Goal: Task Accomplishment & Management: Manage account settings

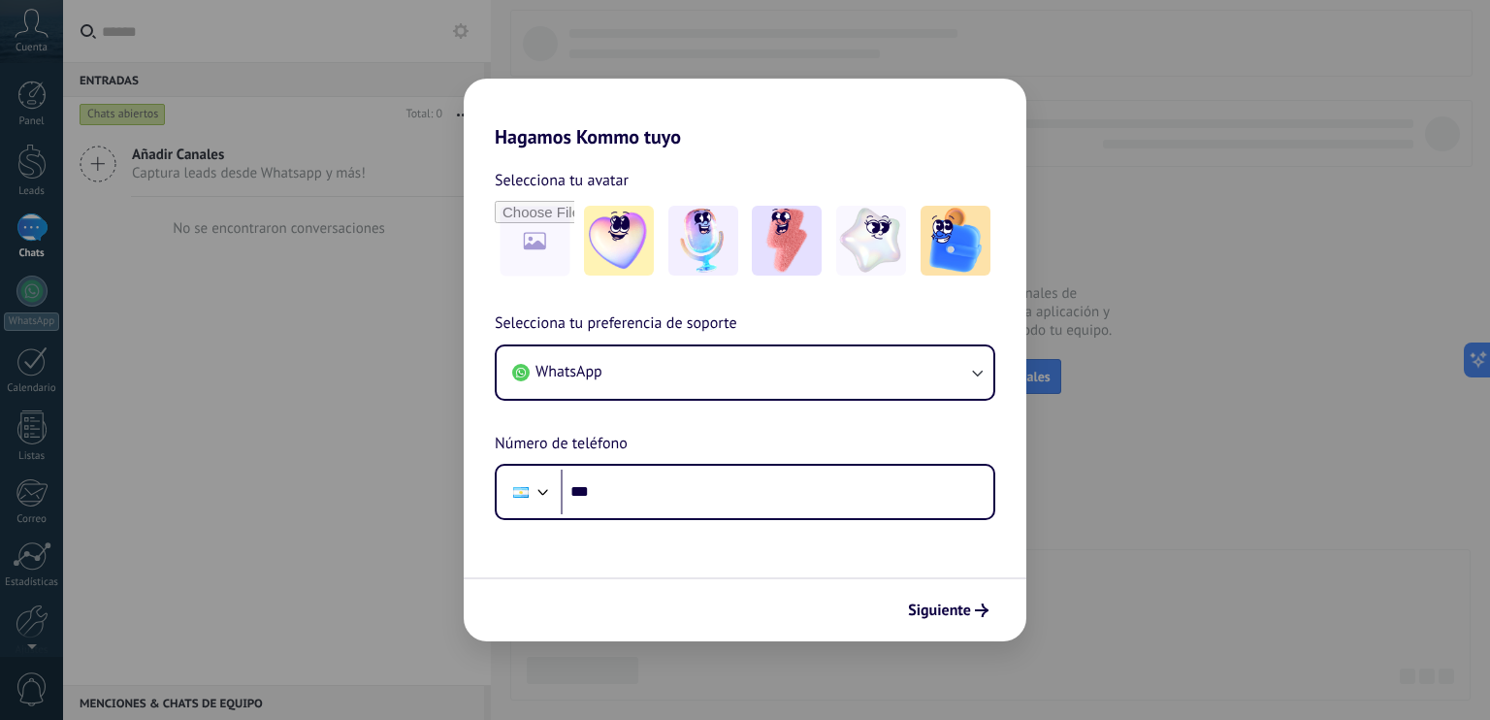
click at [757, 51] on div "Hagamos Kommo tuyo Selecciona tu avatar Selecciona tu preferencia de soporte Wh…" at bounding box center [745, 360] width 1490 height 720
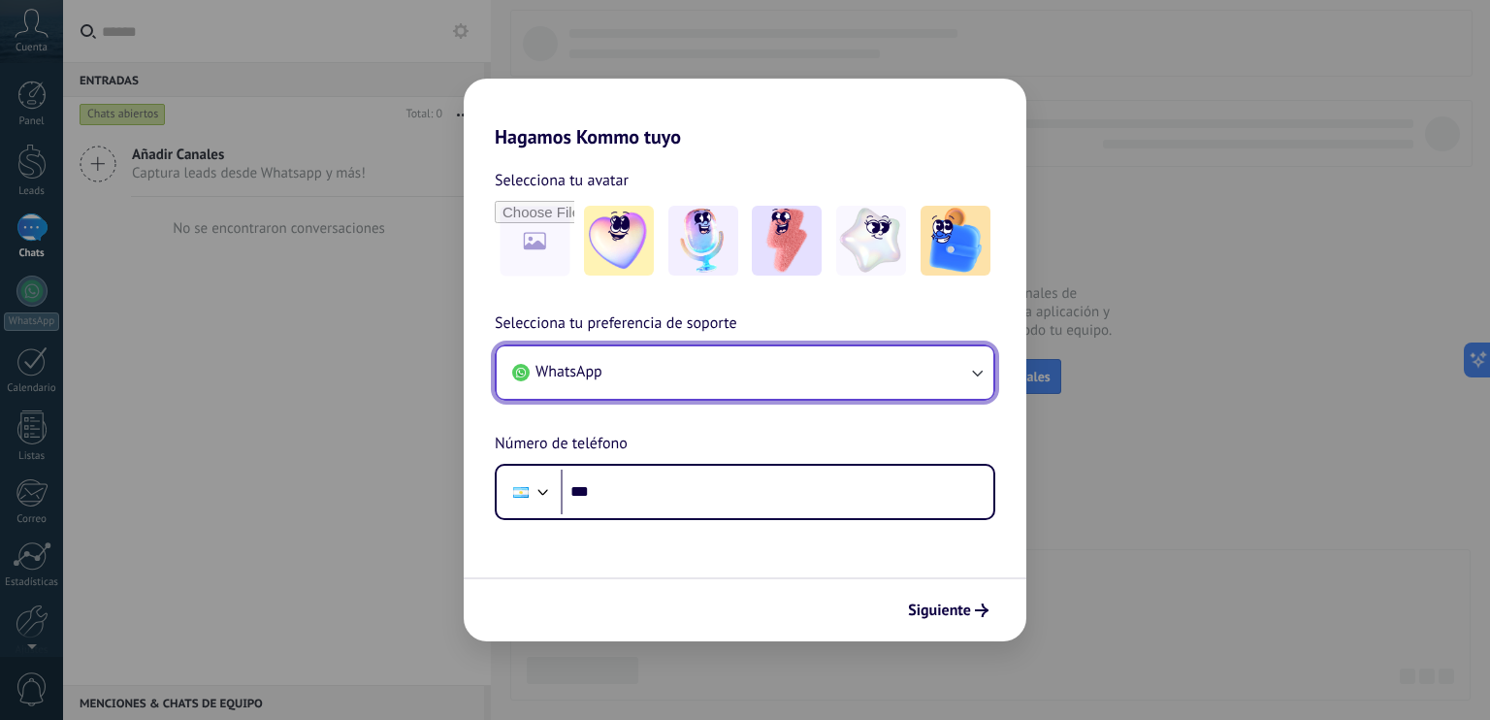
click at [738, 366] on button "WhatsApp" at bounding box center [745, 372] width 497 height 52
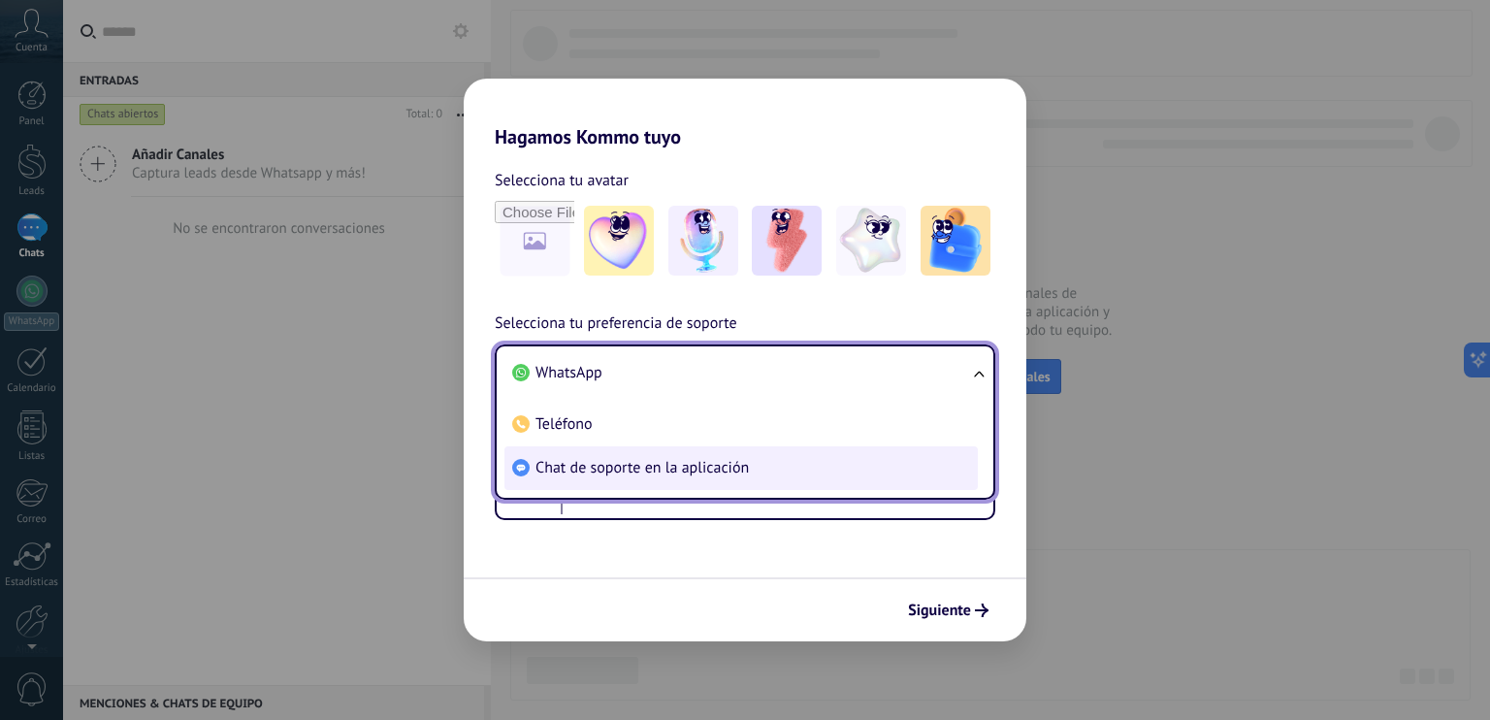
click at [698, 479] on li "Chat de soporte en la aplicación" at bounding box center [741, 468] width 473 height 44
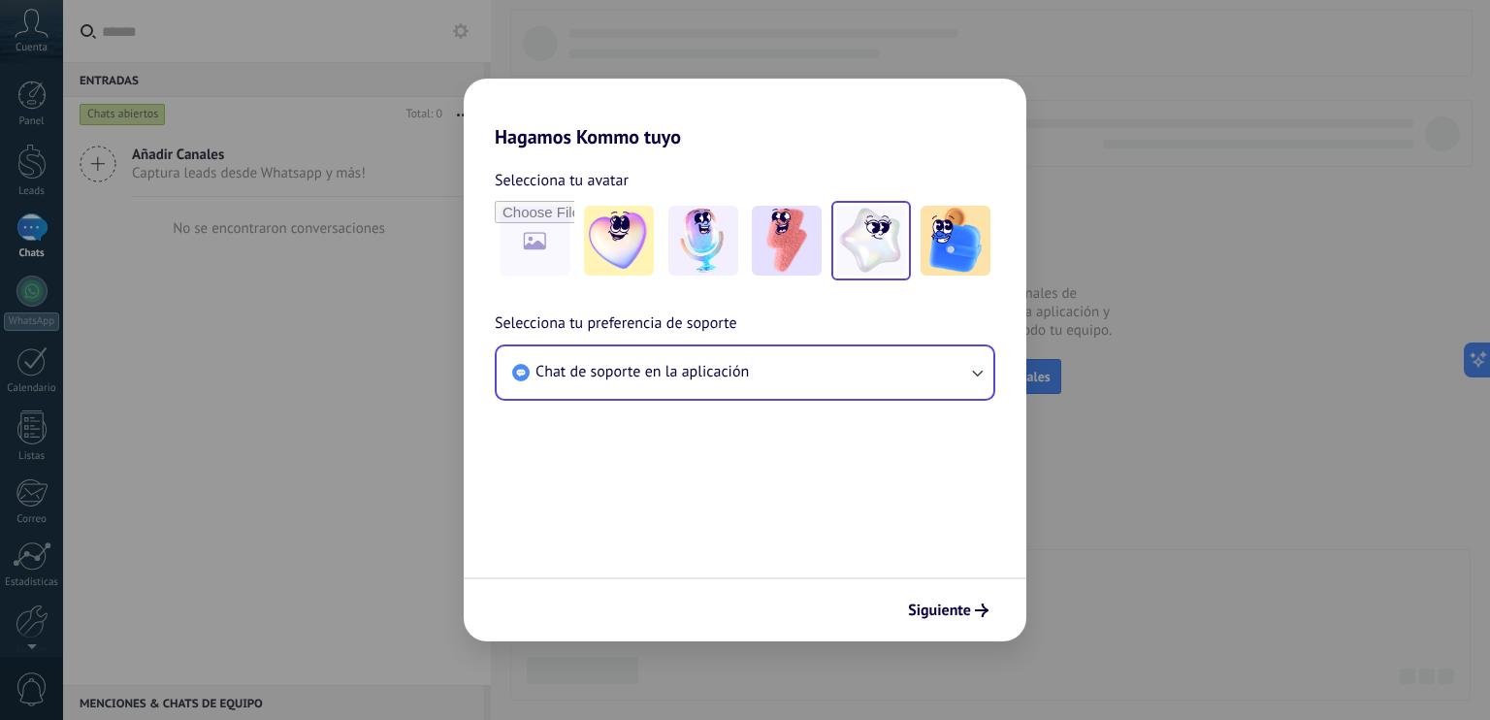
click at [895, 276] on div at bounding box center [872, 241] width 80 height 80
click at [976, 274] on img at bounding box center [956, 241] width 70 height 70
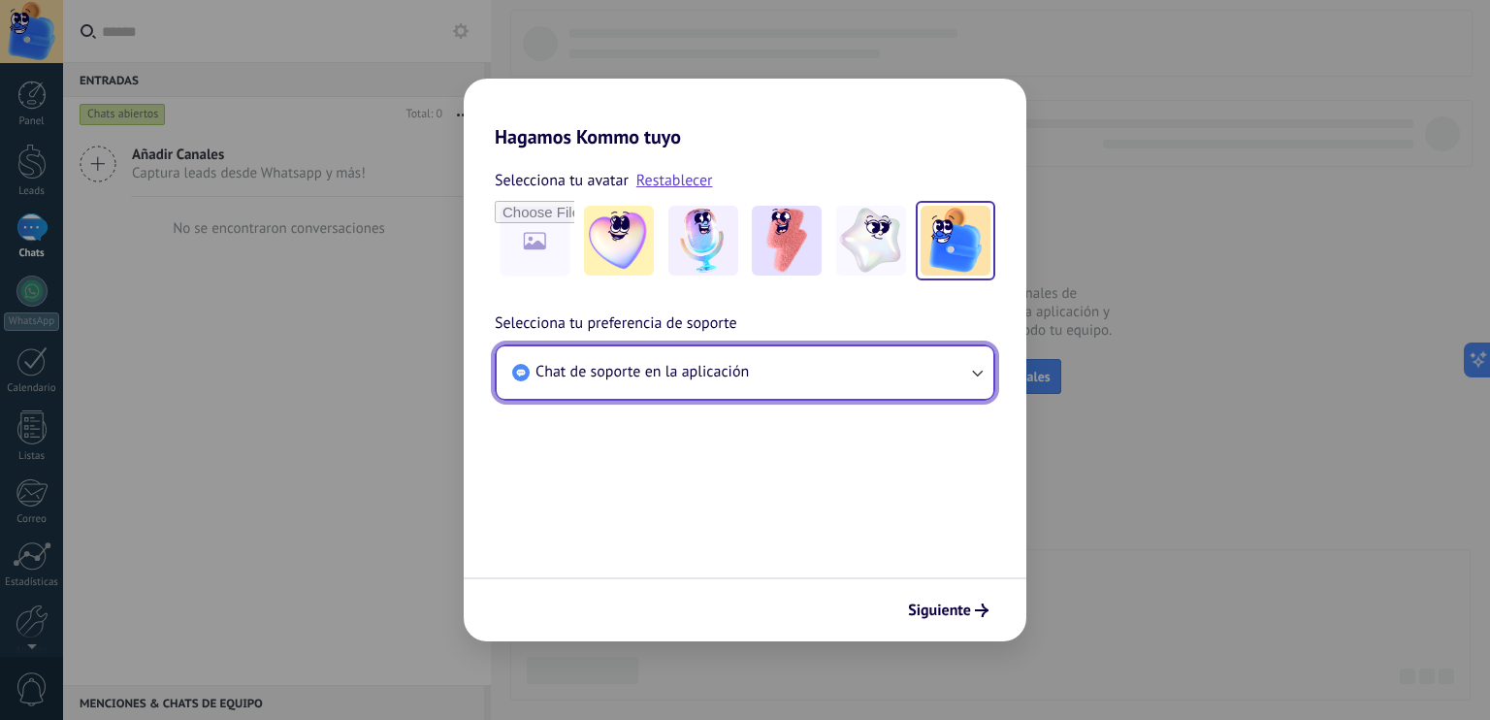
click at [812, 372] on button "Chat de soporte en la aplicación" at bounding box center [745, 372] width 497 height 52
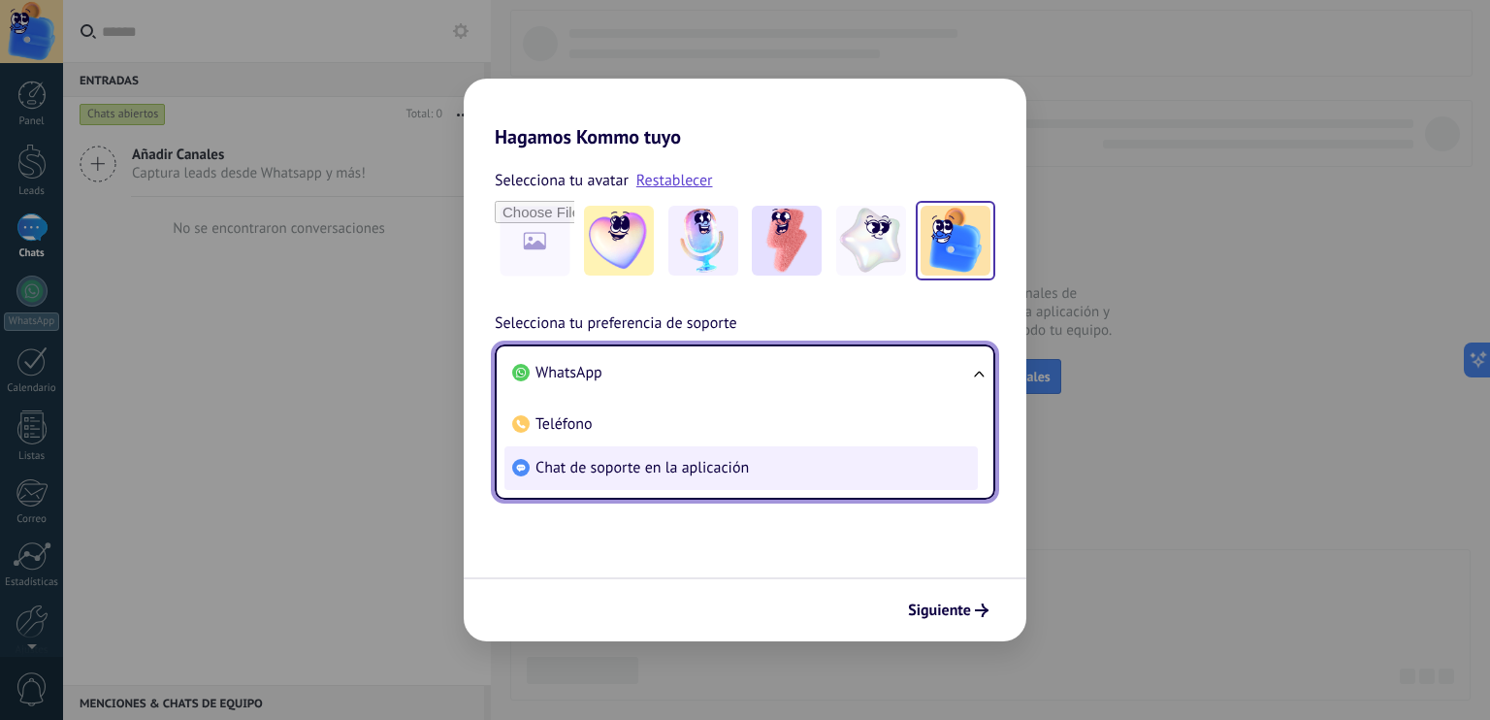
click at [787, 470] on li "Chat de soporte en la aplicación" at bounding box center [741, 468] width 473 height 44
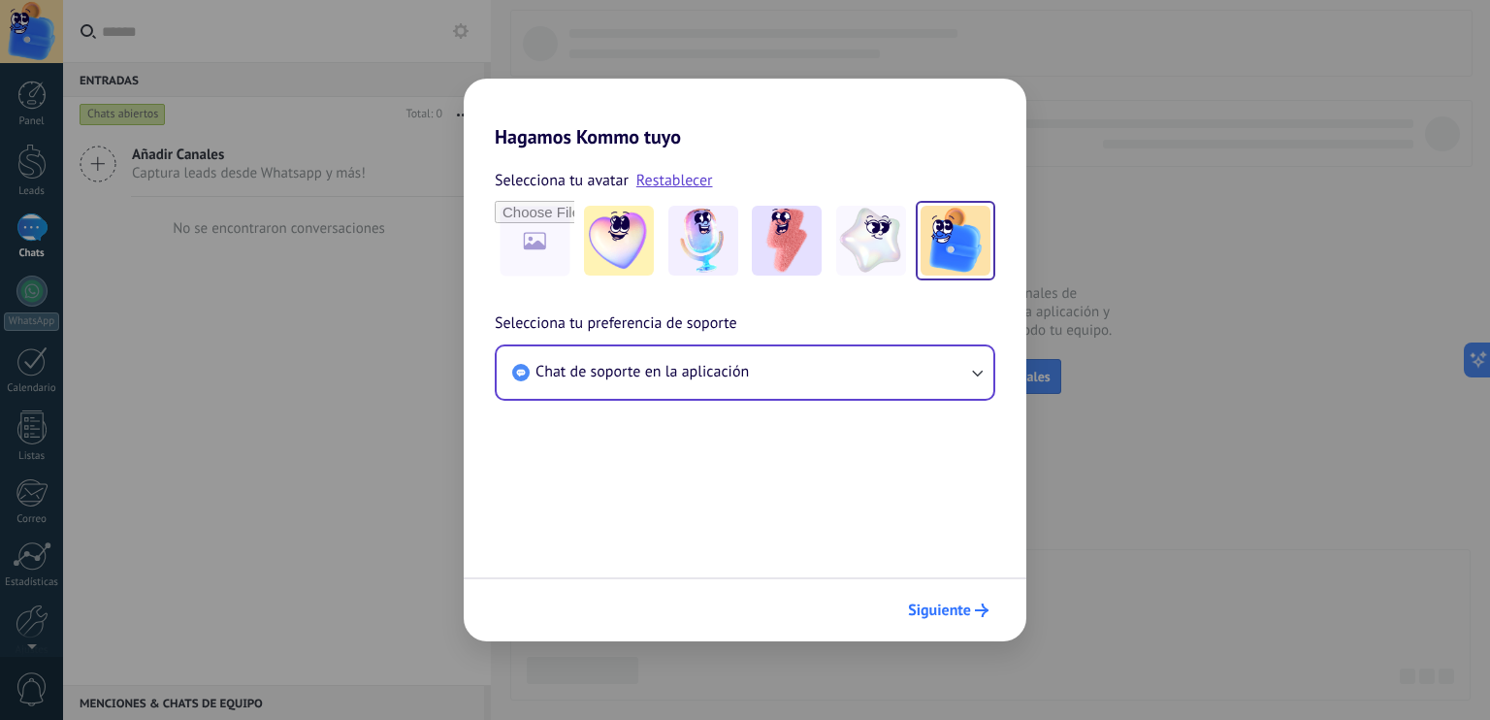
click at [978, 615] on icon "submit" at bounding box center [982, 611] width 14 height 14
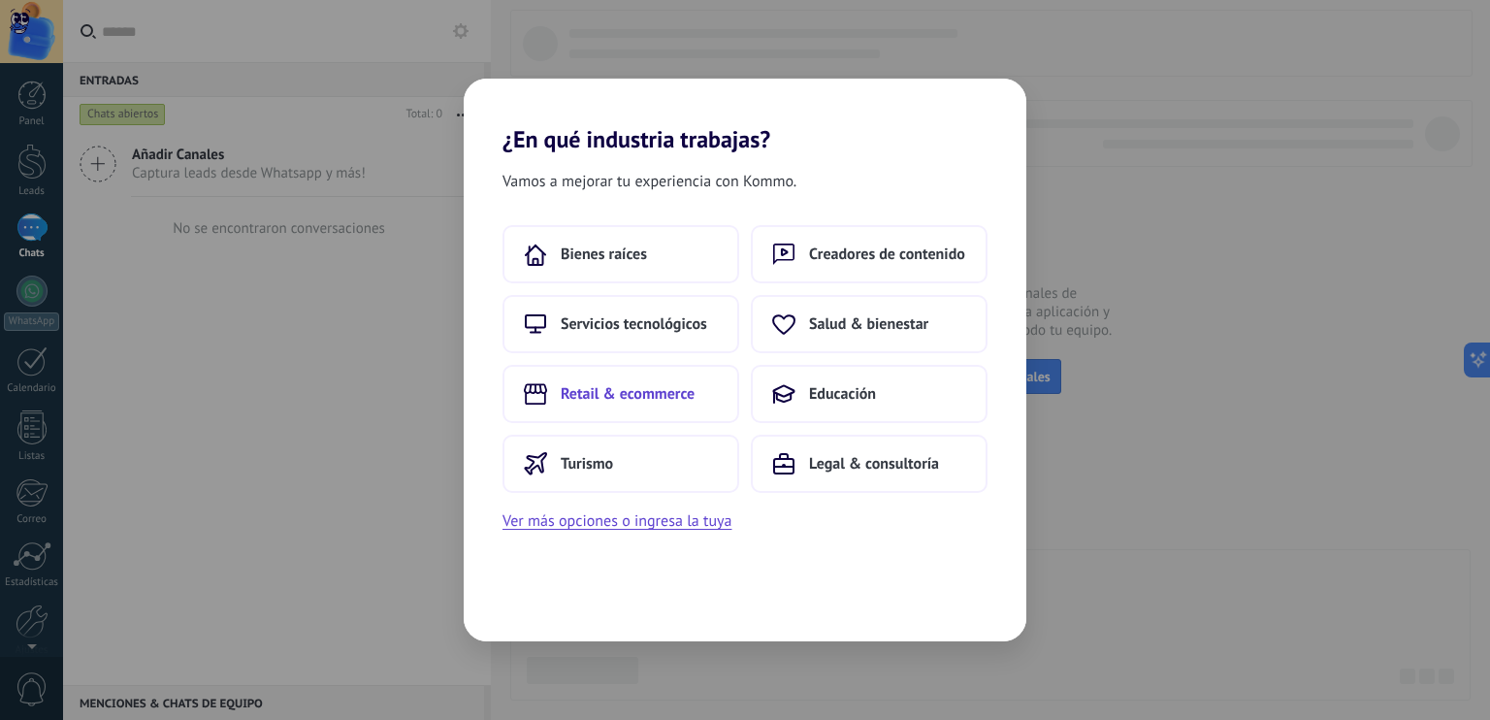
click at [710, 392] on button "Retail & ecommerce" at bounding box center [621, 394] width 237 height 58
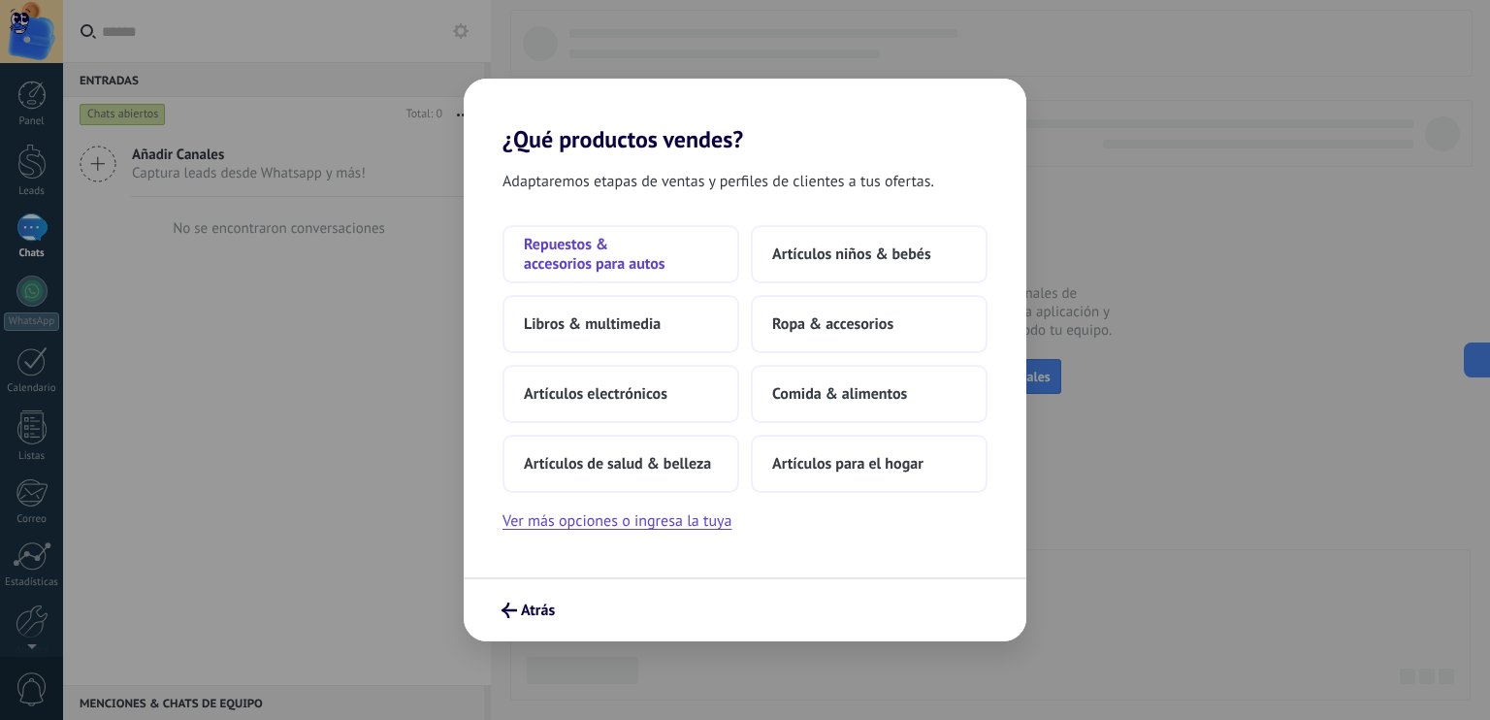
click at [668, 269] on span "Repuestos & accesorios para autos" at bounding box center [621, 254] width 194 height 39
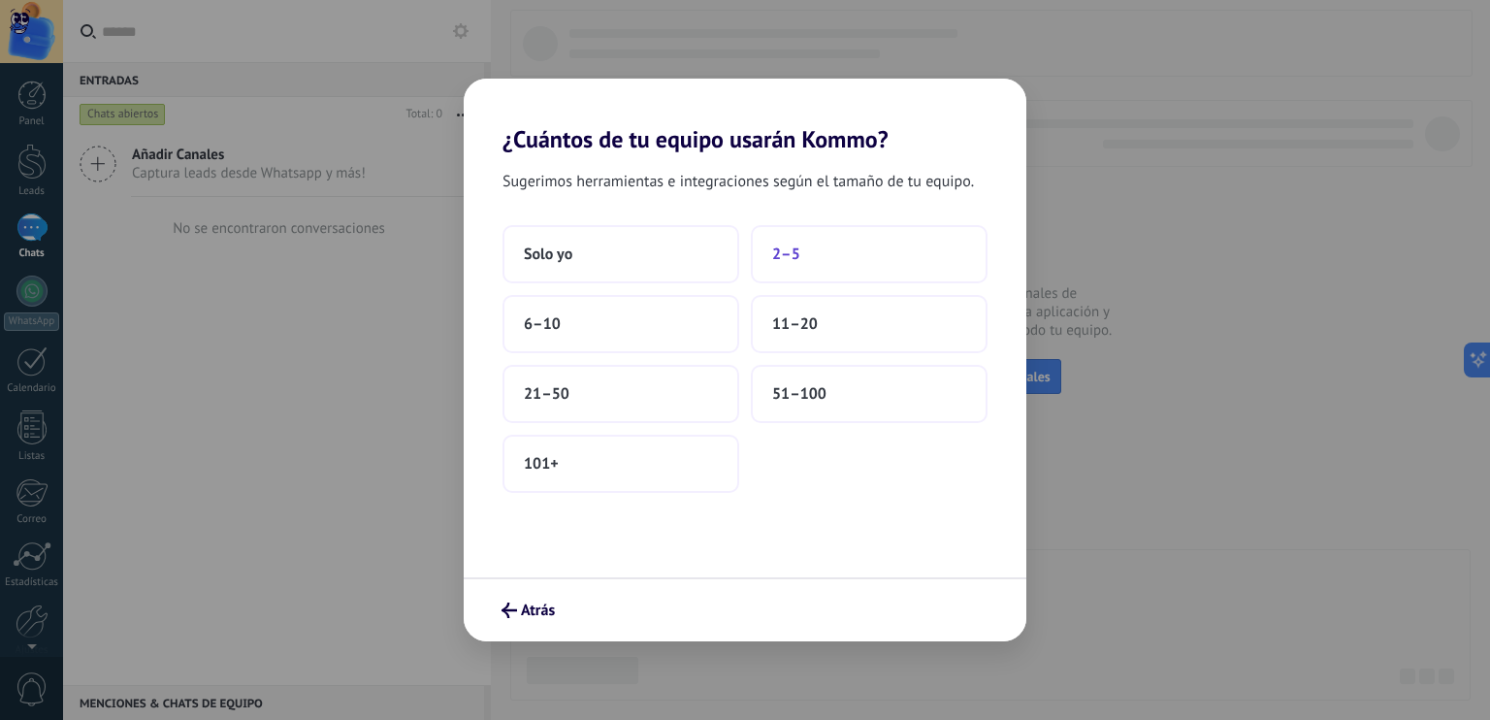
click at [761, 248] on button "2–5" at bounding box center [869, 254] width 237 height 58
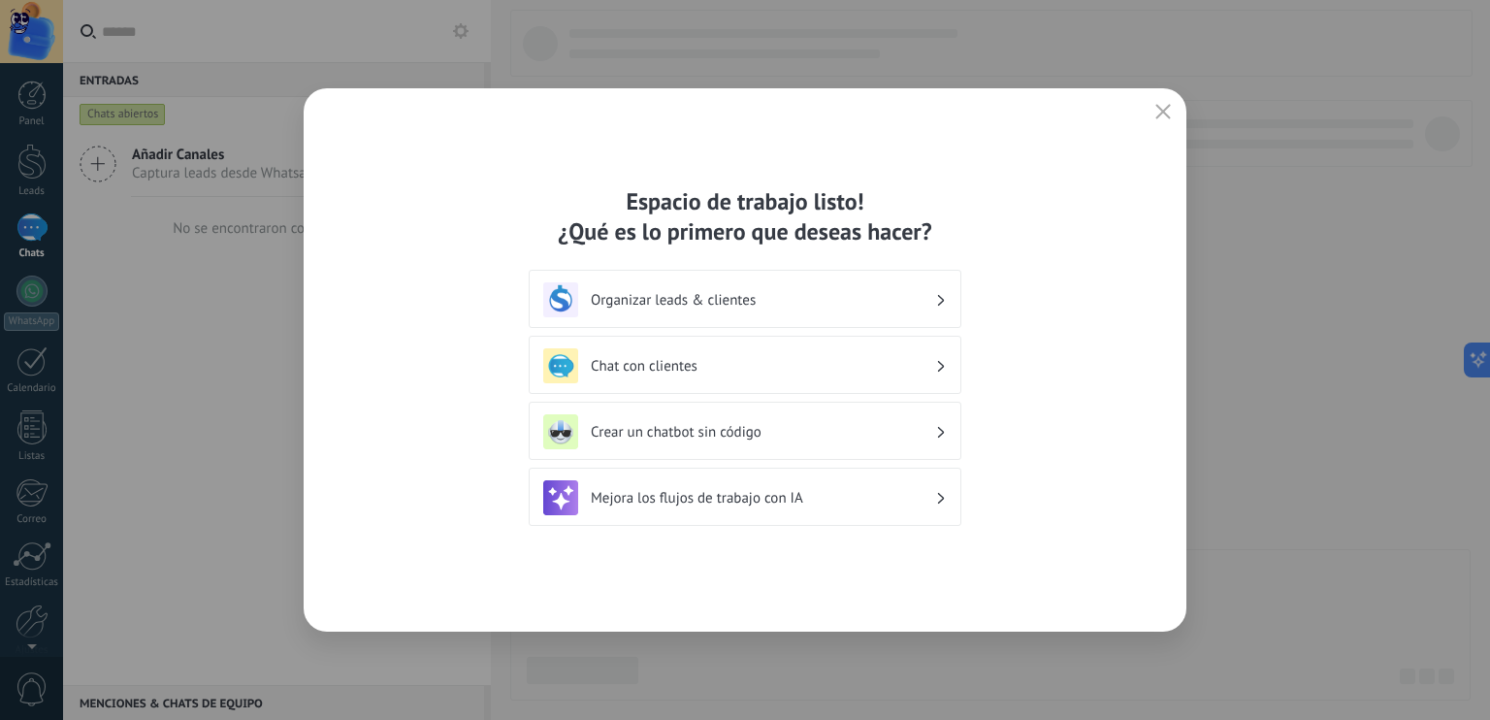
click at [1166, 111] on icon "button" at bounding box center [1164, 112] width 16 height 16
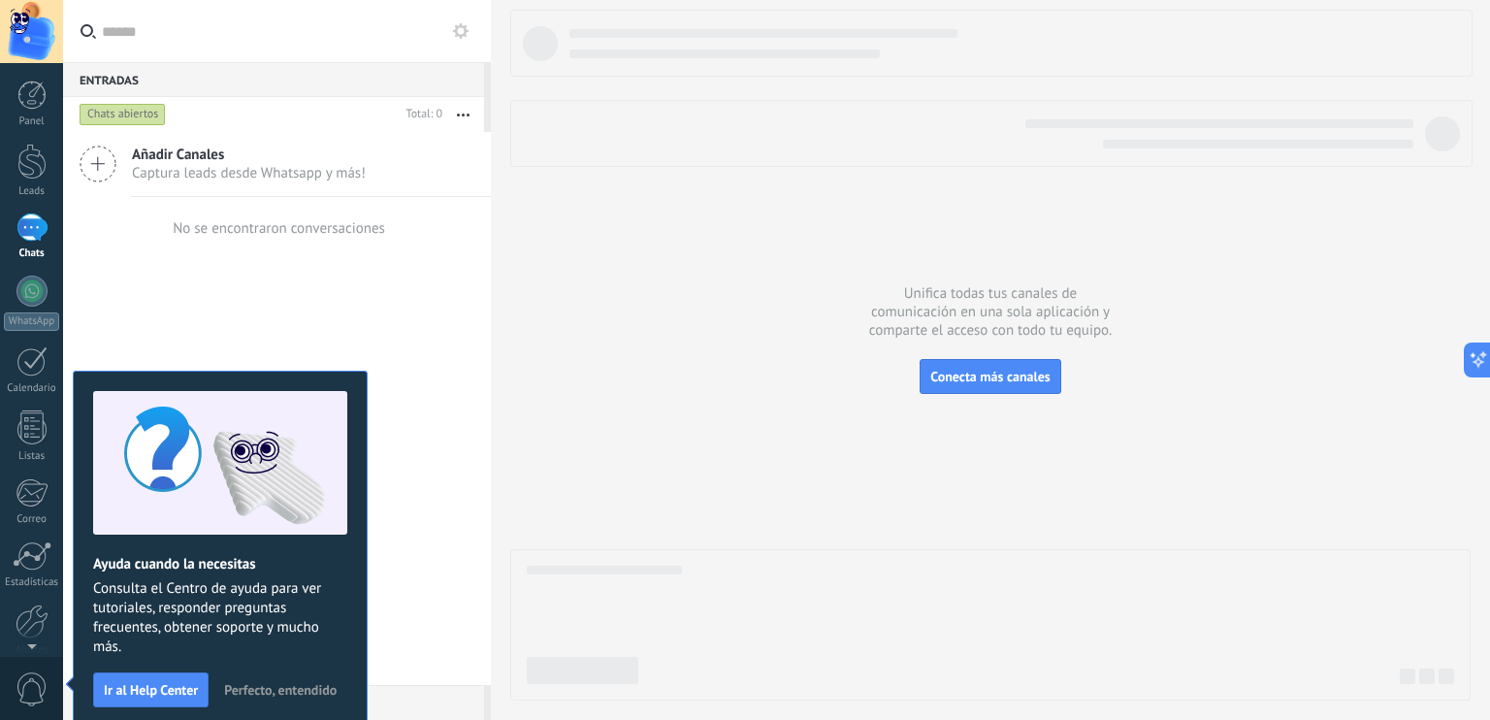
click at [256, 688] on span "Perfecto, entendido" at bounding box center [280, 690] width 113 height 14
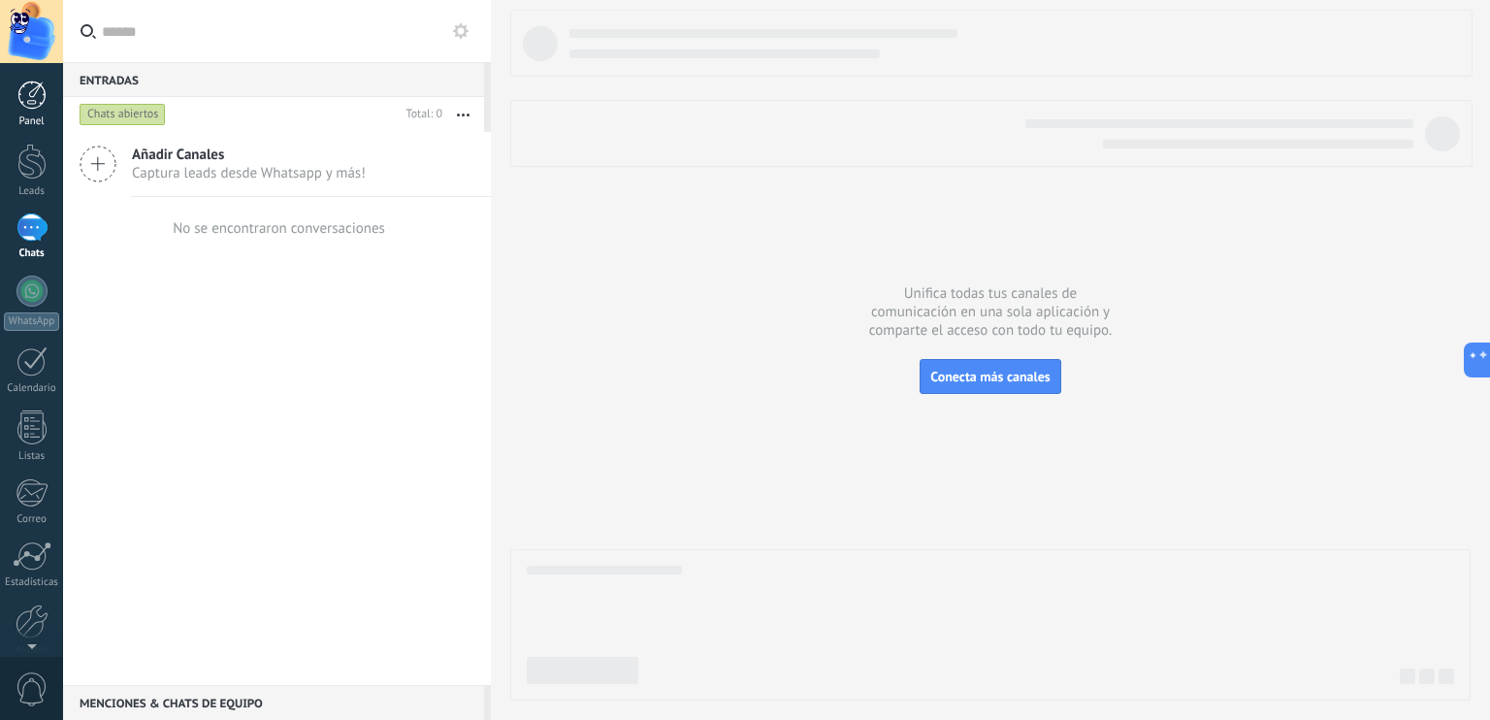
click at [25, 81] on div at bounding box center [31, 95] width 29 height 29
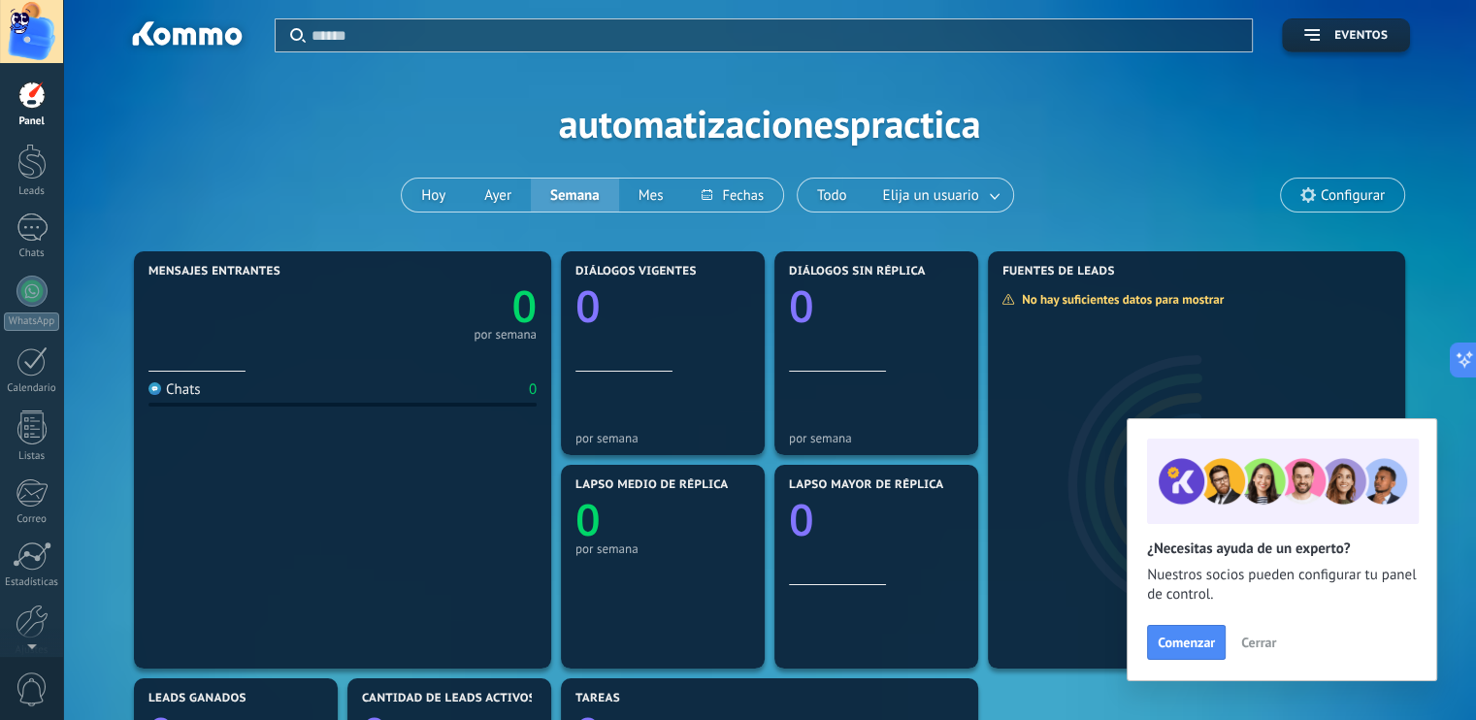
click at [1256, 638] on span "Cerrar" at bounding box center [1258, 643] width 35 height 14
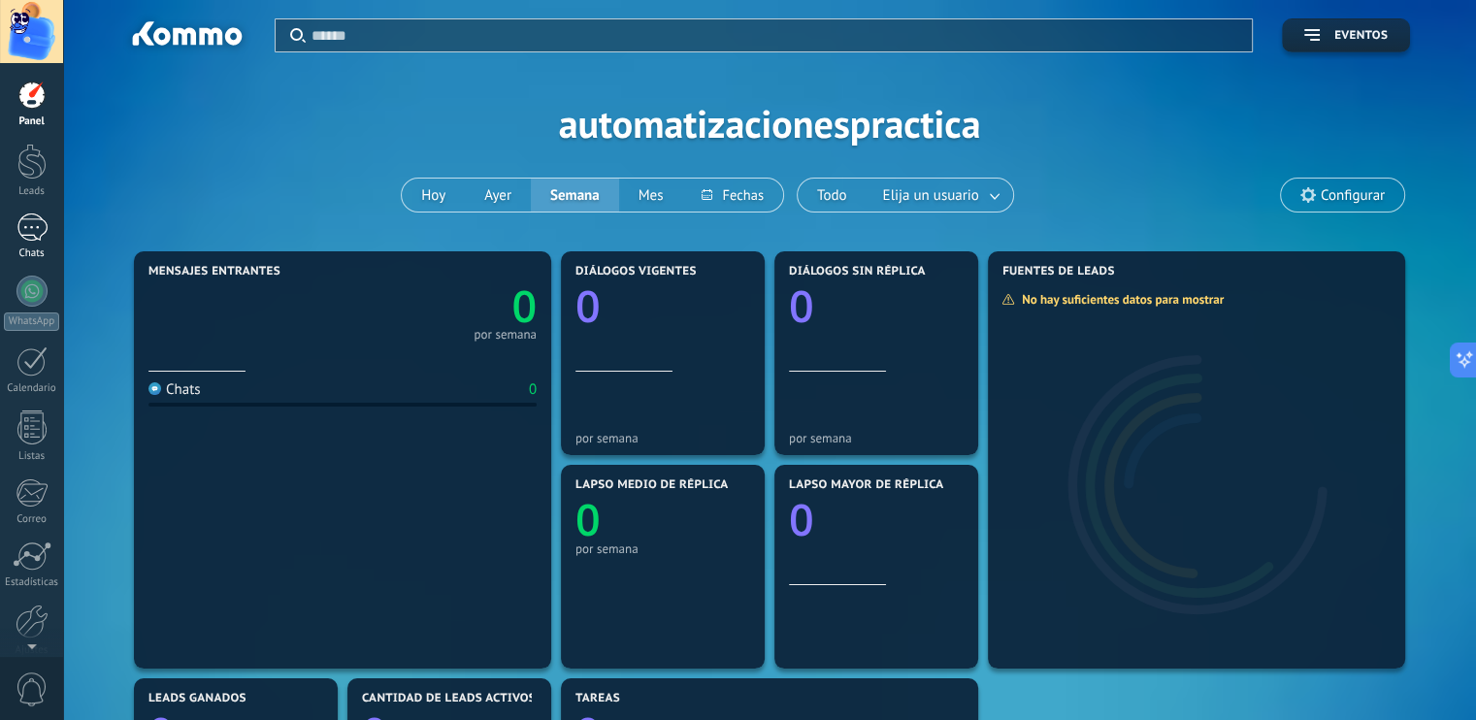
click at [40, 219] on div at bounding box center [31, 227] width 31 height 28
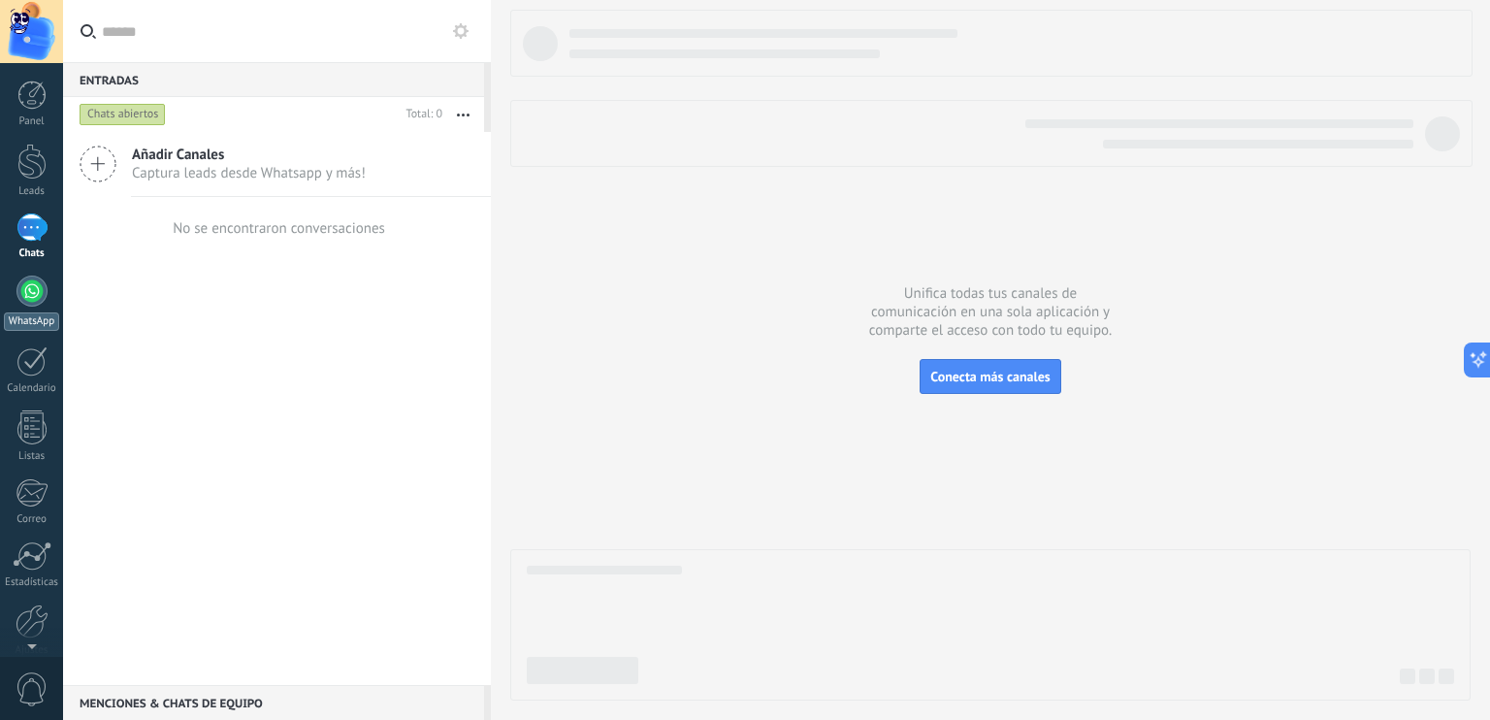
click at [26, 291] on div at bounding box center [31, 291] width 31 height 31
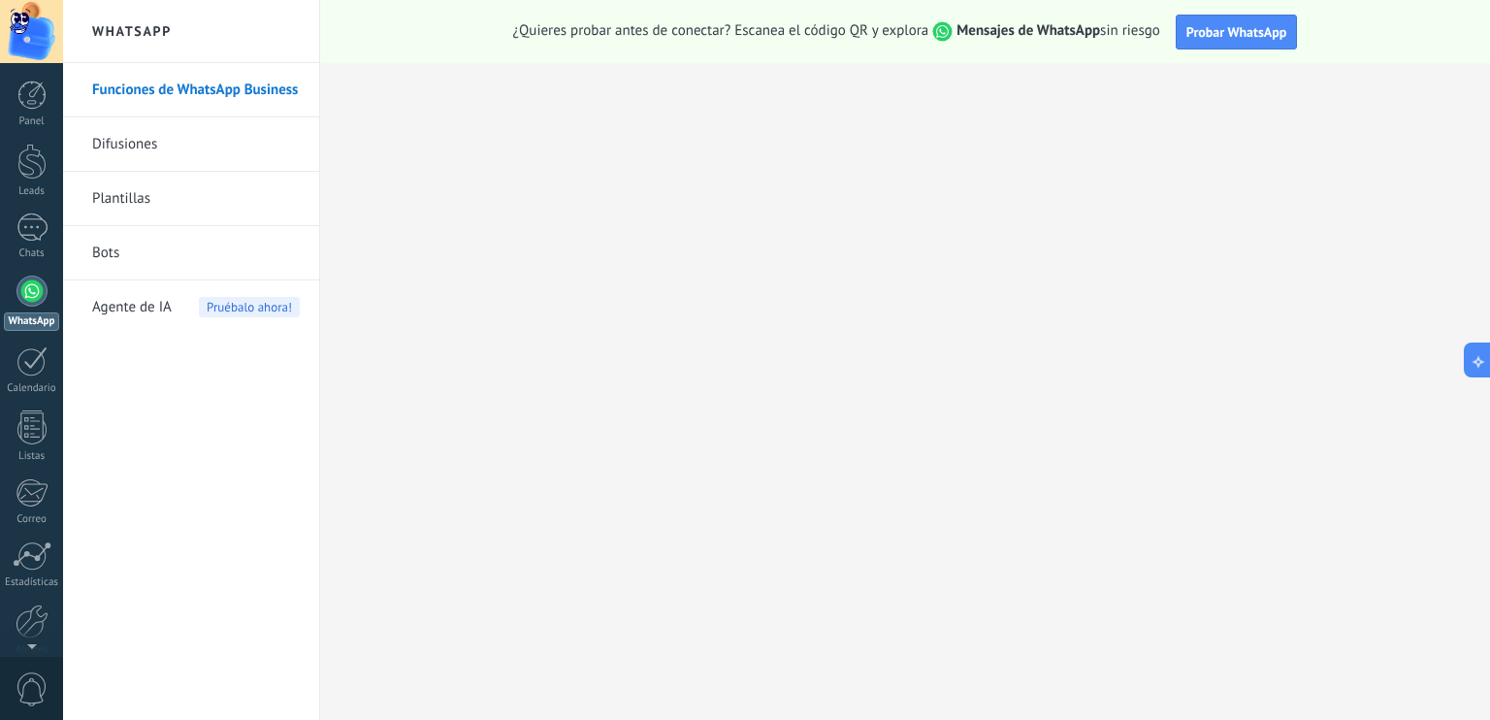
click at [204, 133] on link "Difusiones" at bounding box center [196, 144] width 208 height 54
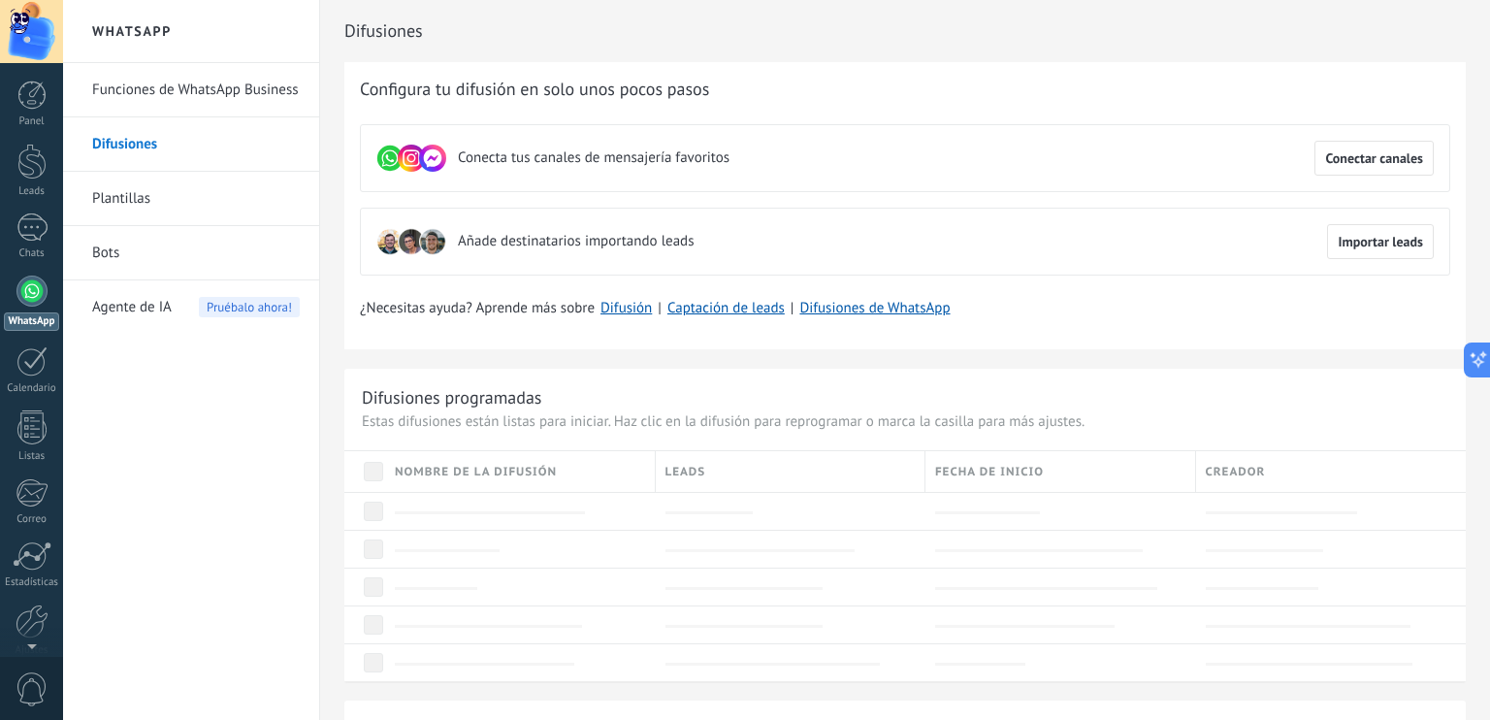
click at [175, 245] on link "Bots" at bounding box center [196, 253] width 208 height 54
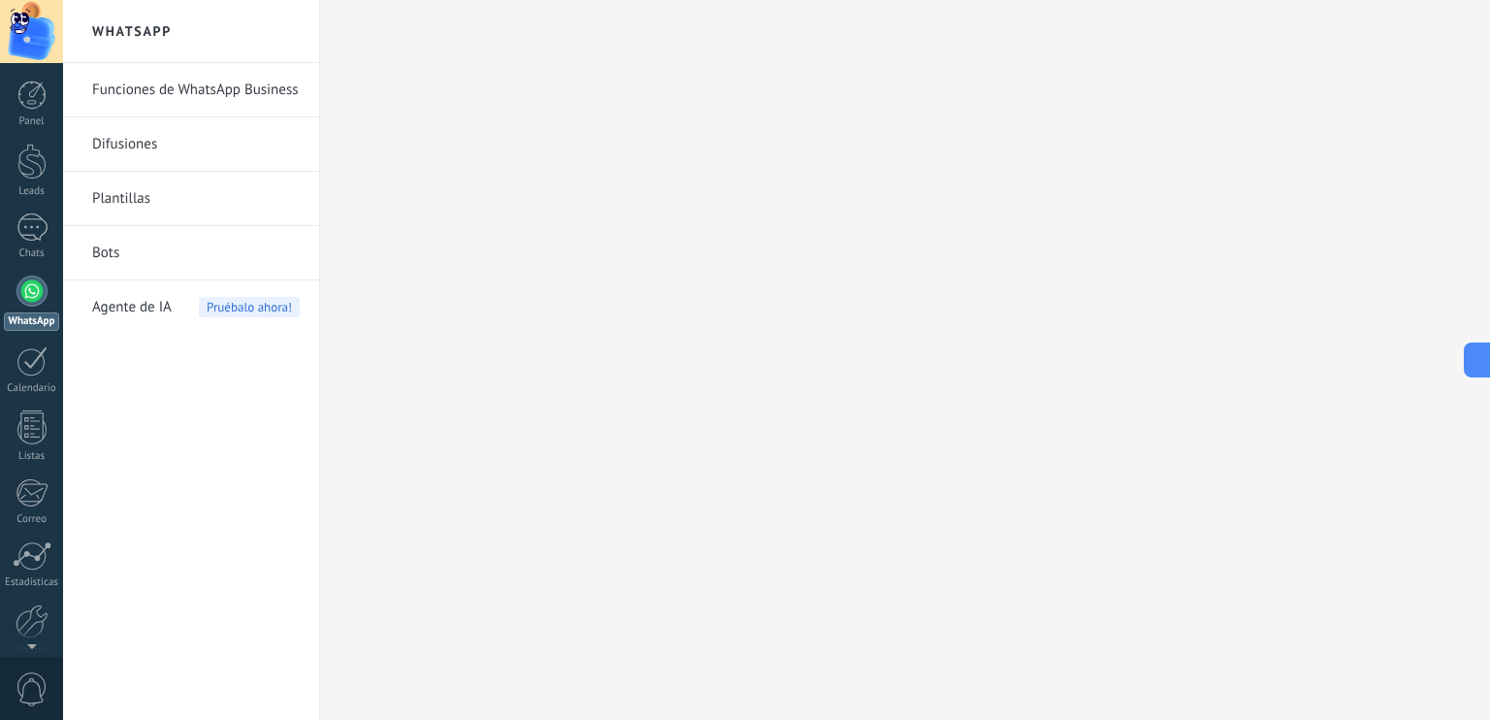
click at [195, 247] on link "Bots" at bounding box center [196, 253] width 208 height 54
drag, startPoint x: 997, startPoint y: 230, endPoint x: 1191, endPoint y: 245, distance: 193.7
click at [999, 230] on div at bounding box center [905, 360] width 1170 height 720
click at [1489, 364] on use at bounding box center [1491, 360] width 8 height 13
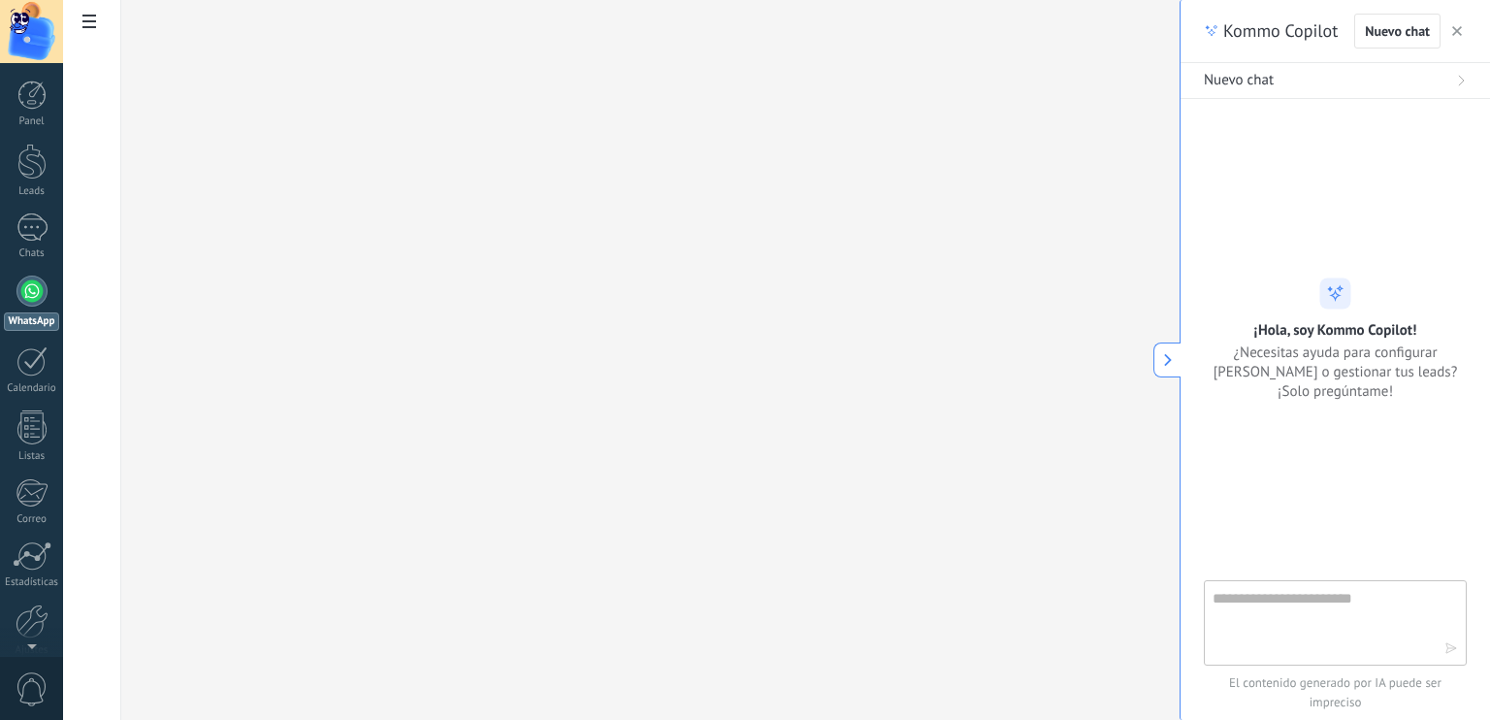
click at [1454, 28] on use "button" at bounding box center [1457, 31] width 10 height 10
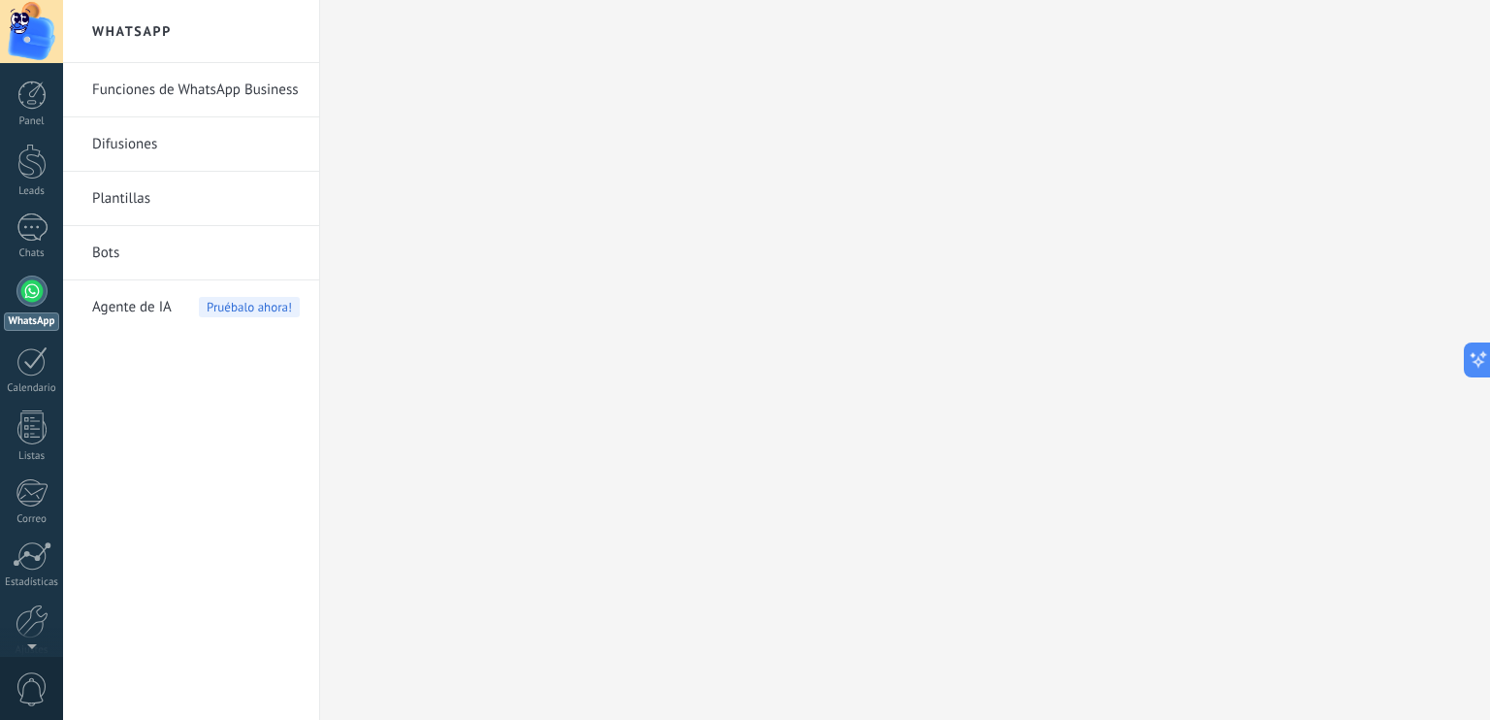
drag, startPoint x: 501, startPoint y: 206, endPoint x: 530, endPoint y: 131, distance: 80.2
click at [530, 131] on div at bounding box center [905, 360] width 1170 height 720
click at [151, 315] on span "Agente de IA" at bounding box center [132, 307] width 80 height 54
click at [42, 177] on div at bounding box center [31, 162] width 29 height 36
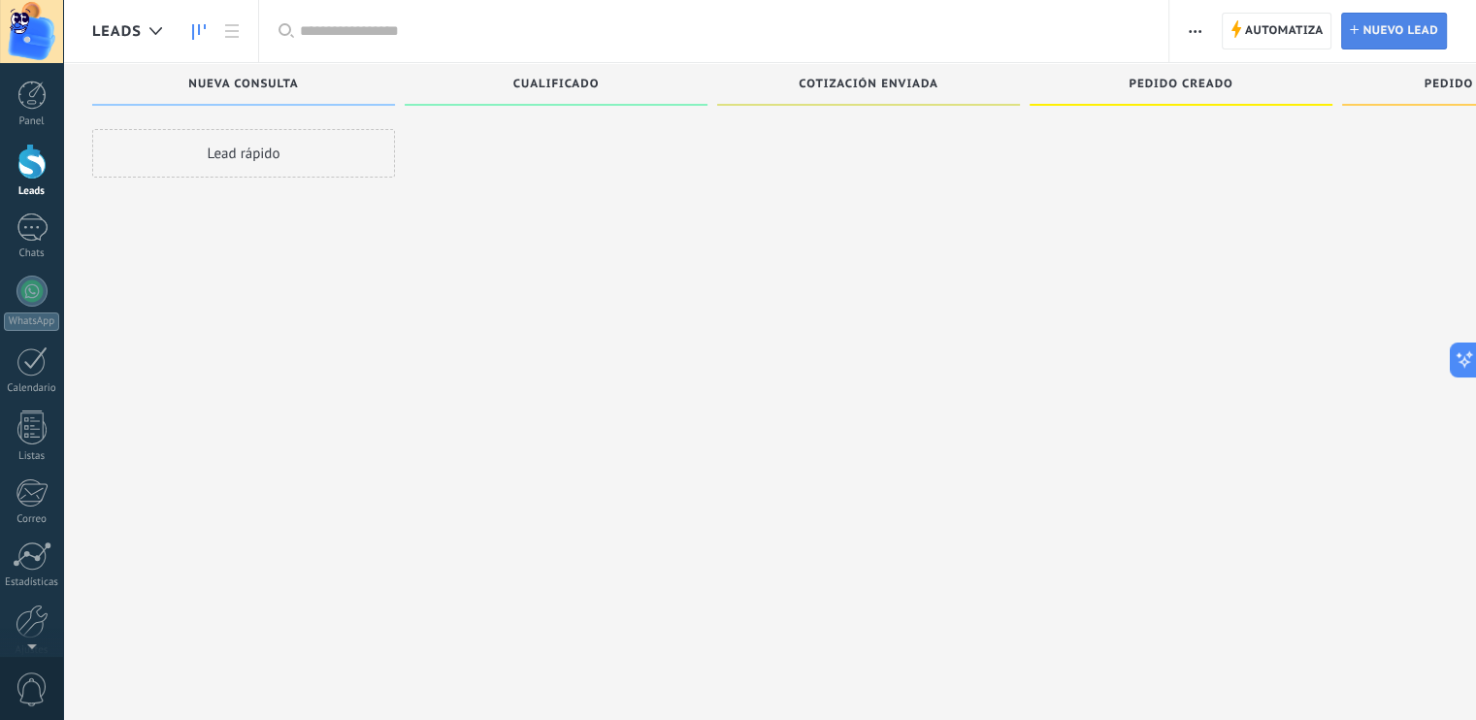
click at [1404, 21] on span "Nuevo lead" at bounding box center [1400, 31] width 76 height 35
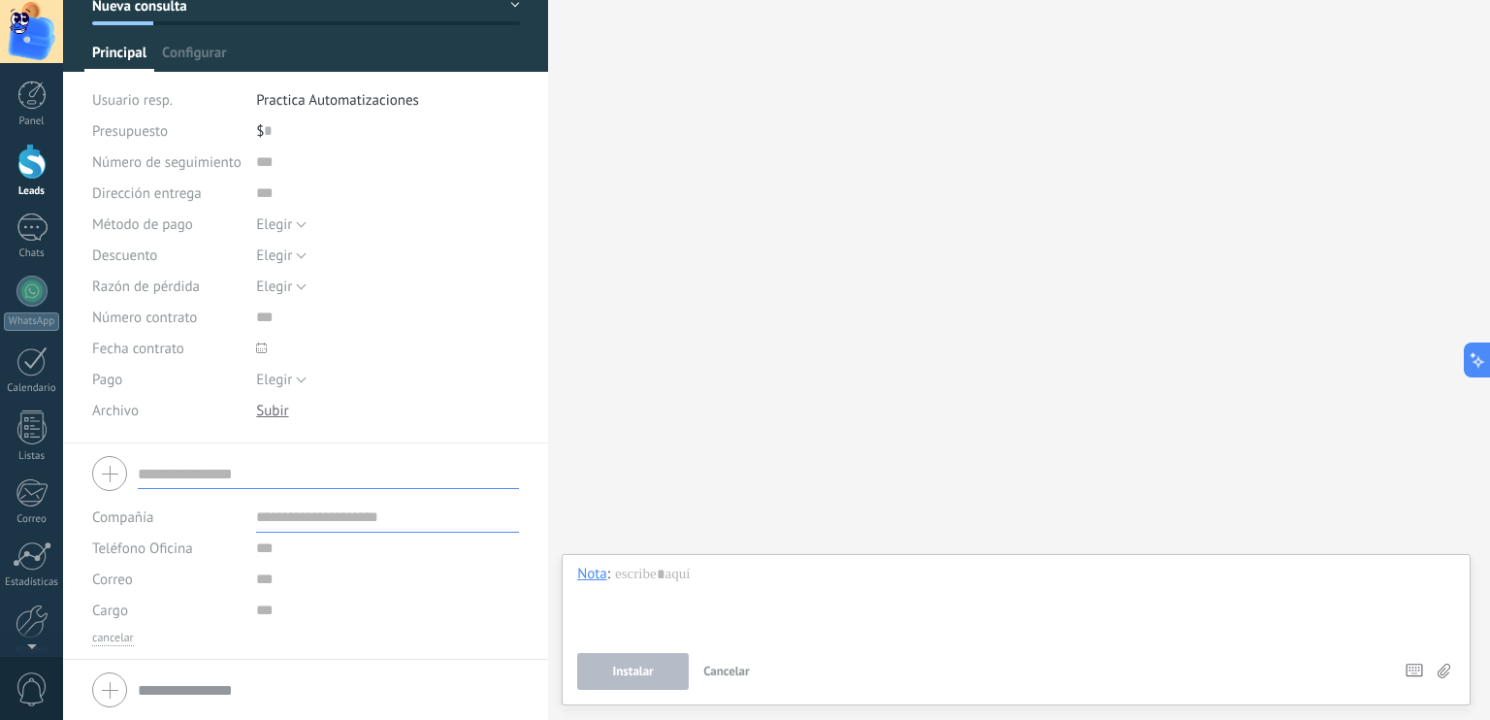
scroll to position [109, 0]
click at [746, 667] on span "Cancelar" at bounding box center [726, 671] width 47 height 16
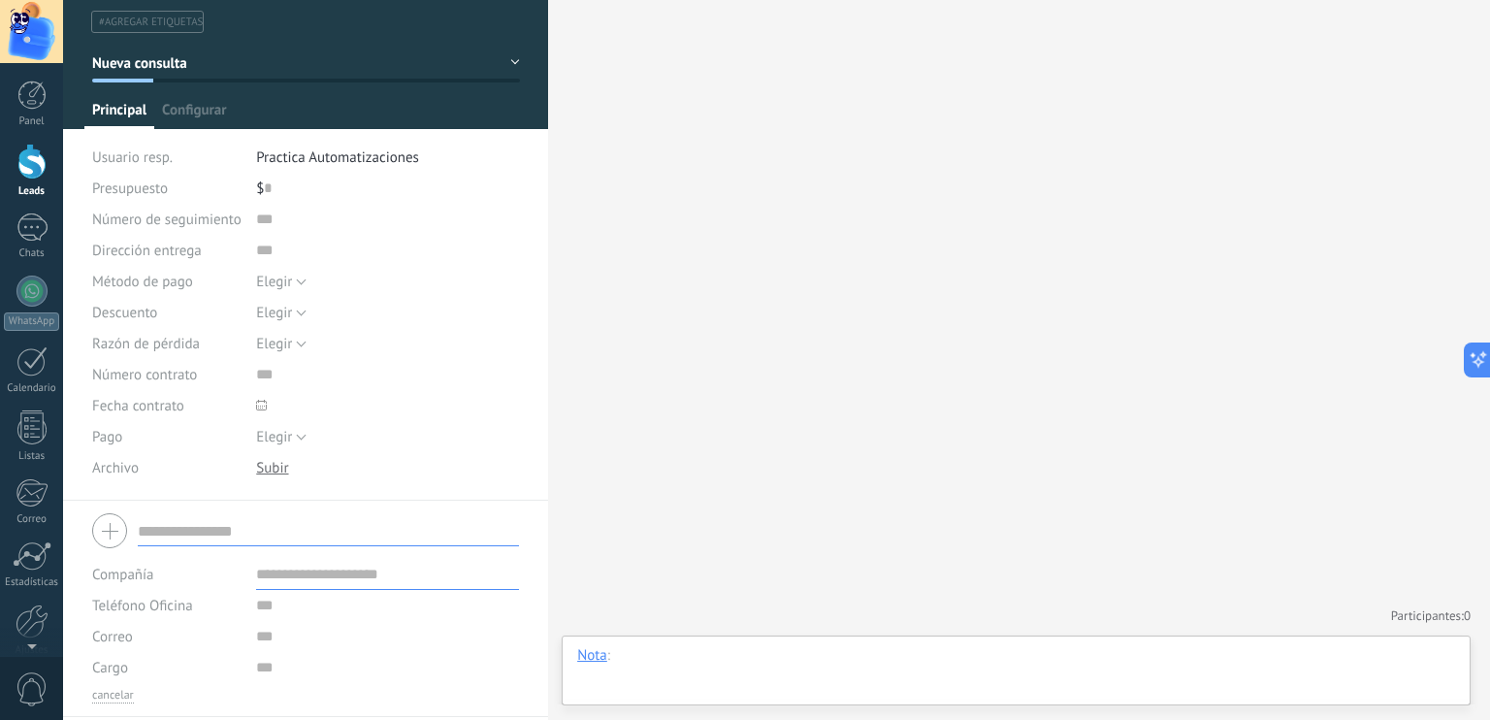
scroll to position [0, 0]
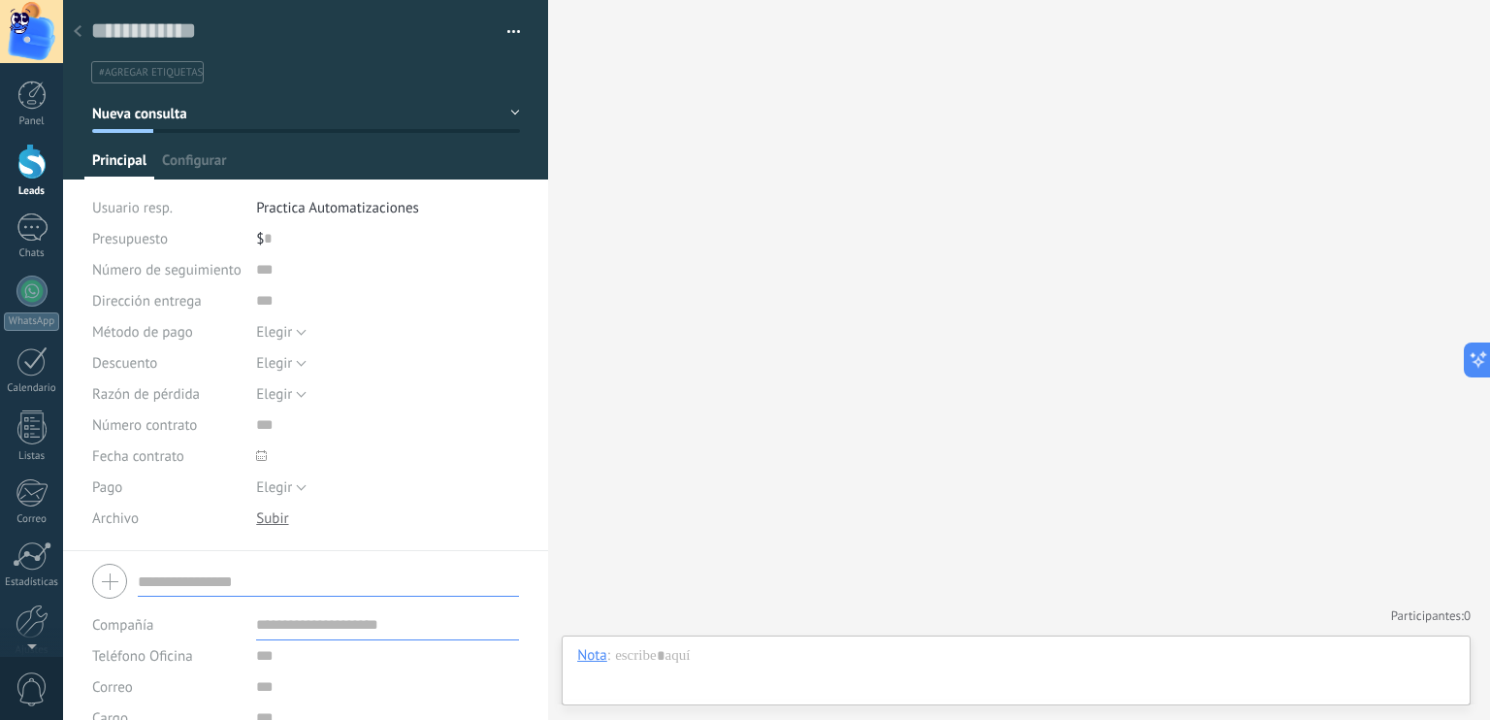
click at [82, 34] on div at bounding box center [77, 33] width 27 height 38
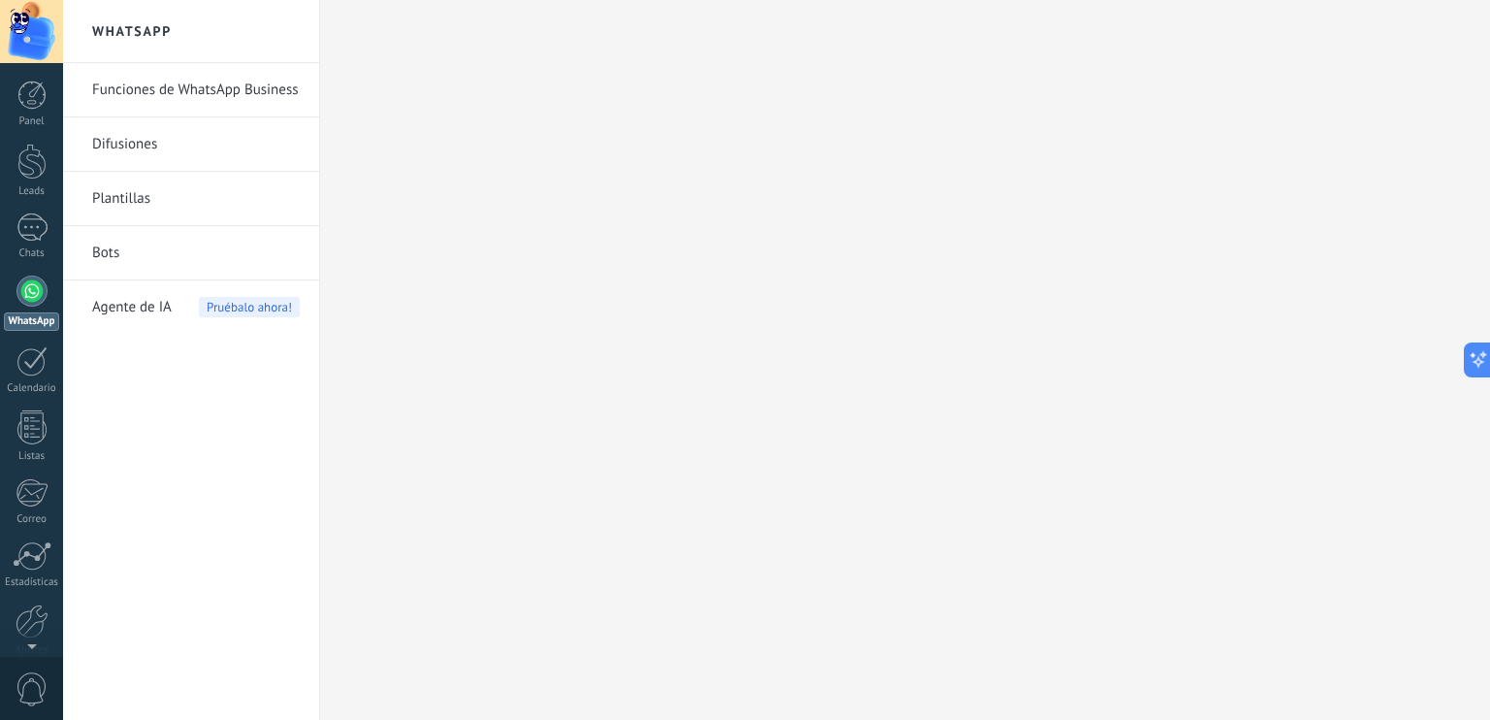
click at [23, 28] on div at bounding box center [31, 31] width 63 height 63
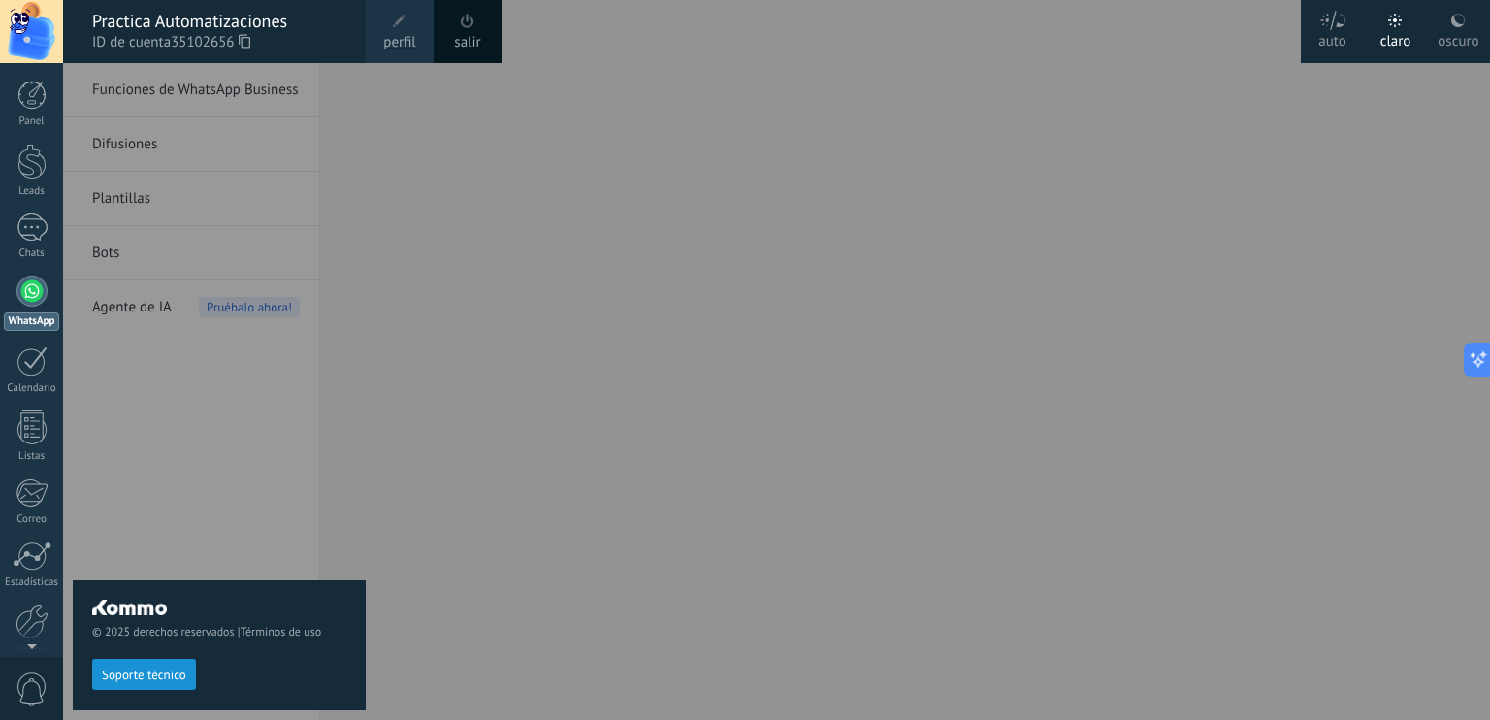
click at [402, 33] on span "perfil" at bounding box center [399, 42] width 32 height 21
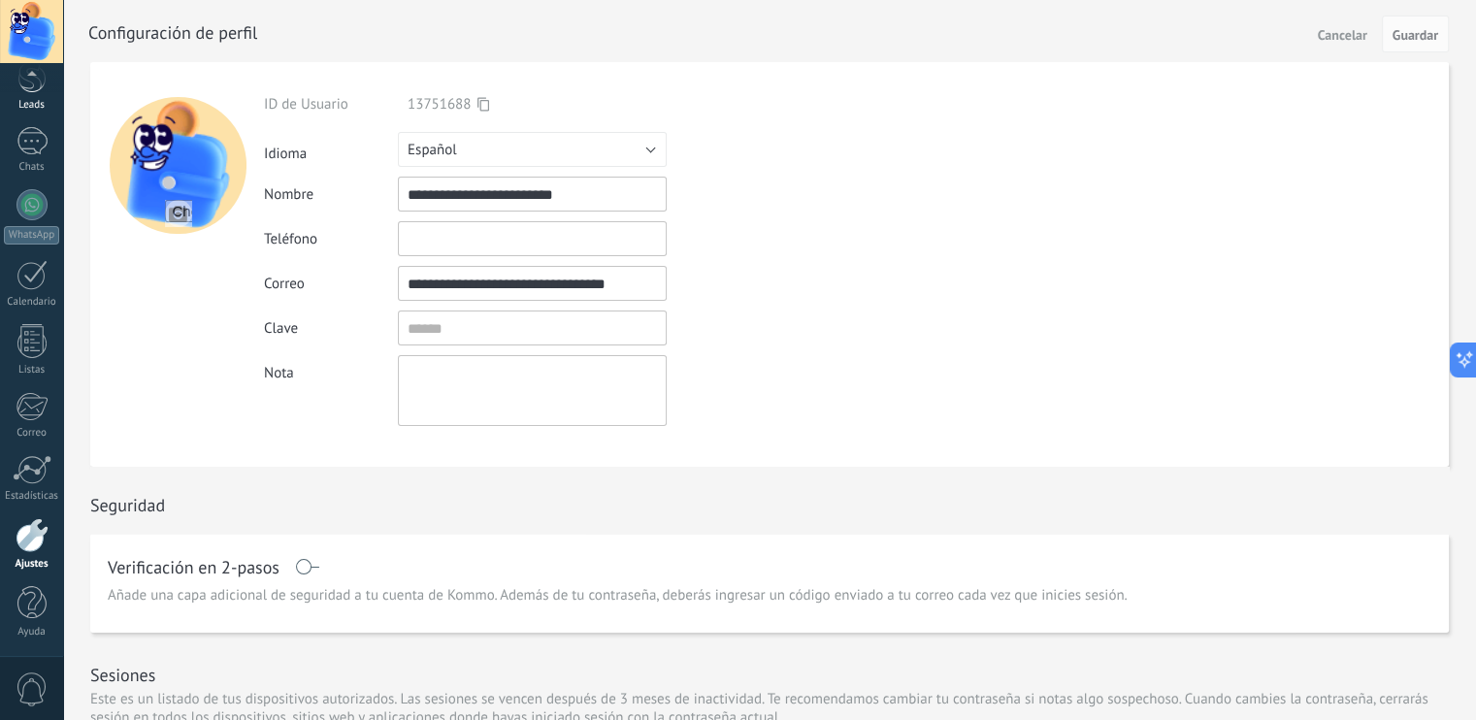
click at [52, 106] on div "Leads" at bounding box center [32, 105] width 56 height 13
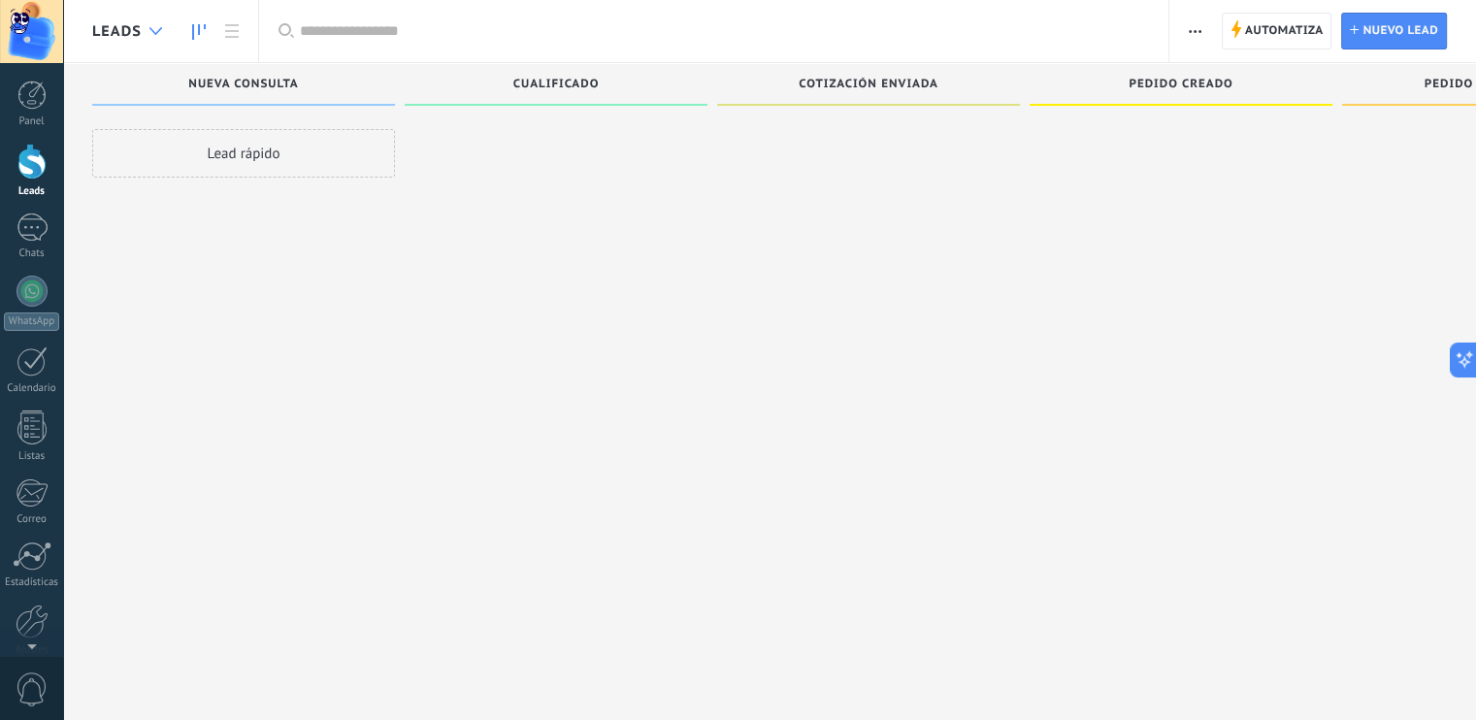
click at [146, 39] on div at bounding box center [156, 32] width 32 height 38
click at [151, 34] on icon at bounding box center [155, 31] width 13 height 8
click at [47, 109] on link "Panel" at bounding box center [31, 105] width 63 height 48
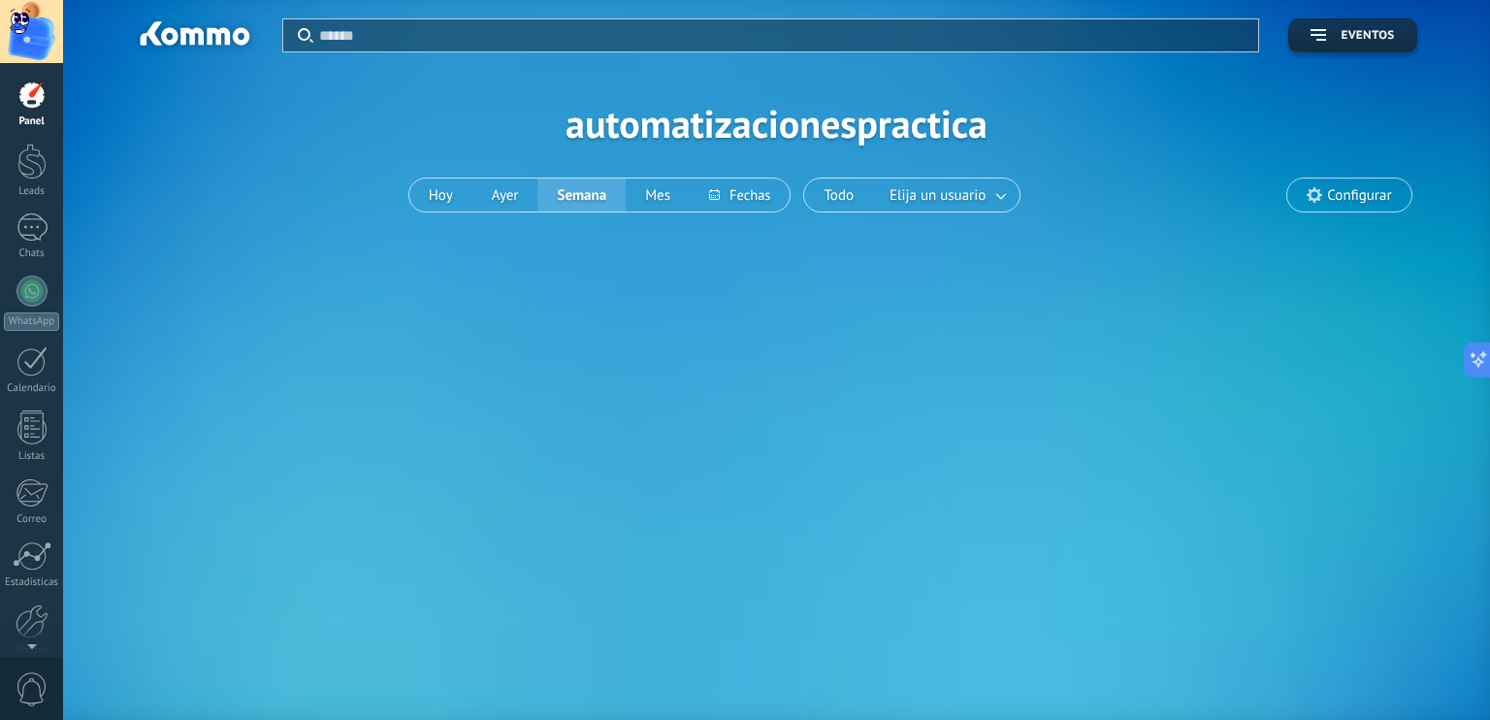
click at [561, 28] on input "text" at bounding box center [783, 35] width 929 height 20
type input "*********"
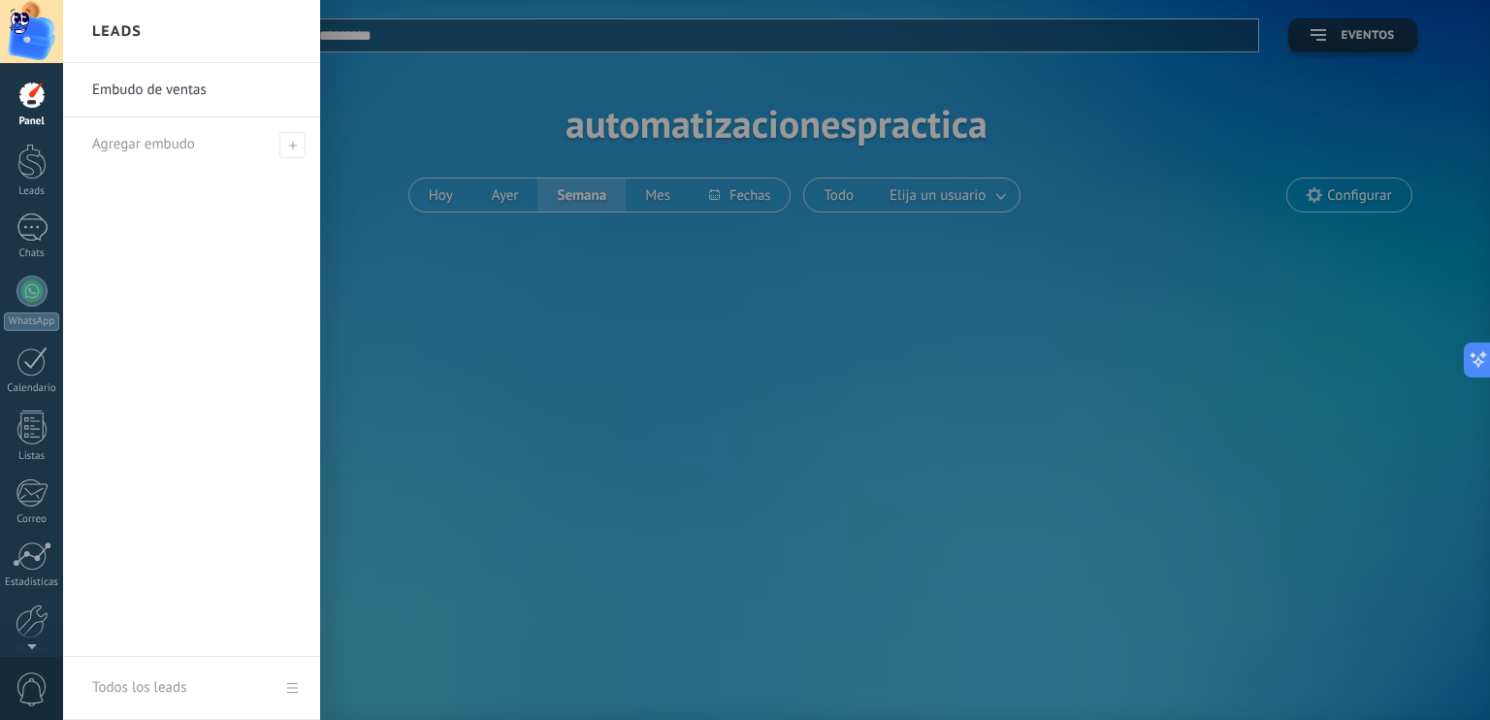
click at [163, 82] on link "Embudo de ventas" at bounding box center [196, 90] width 209 height 54
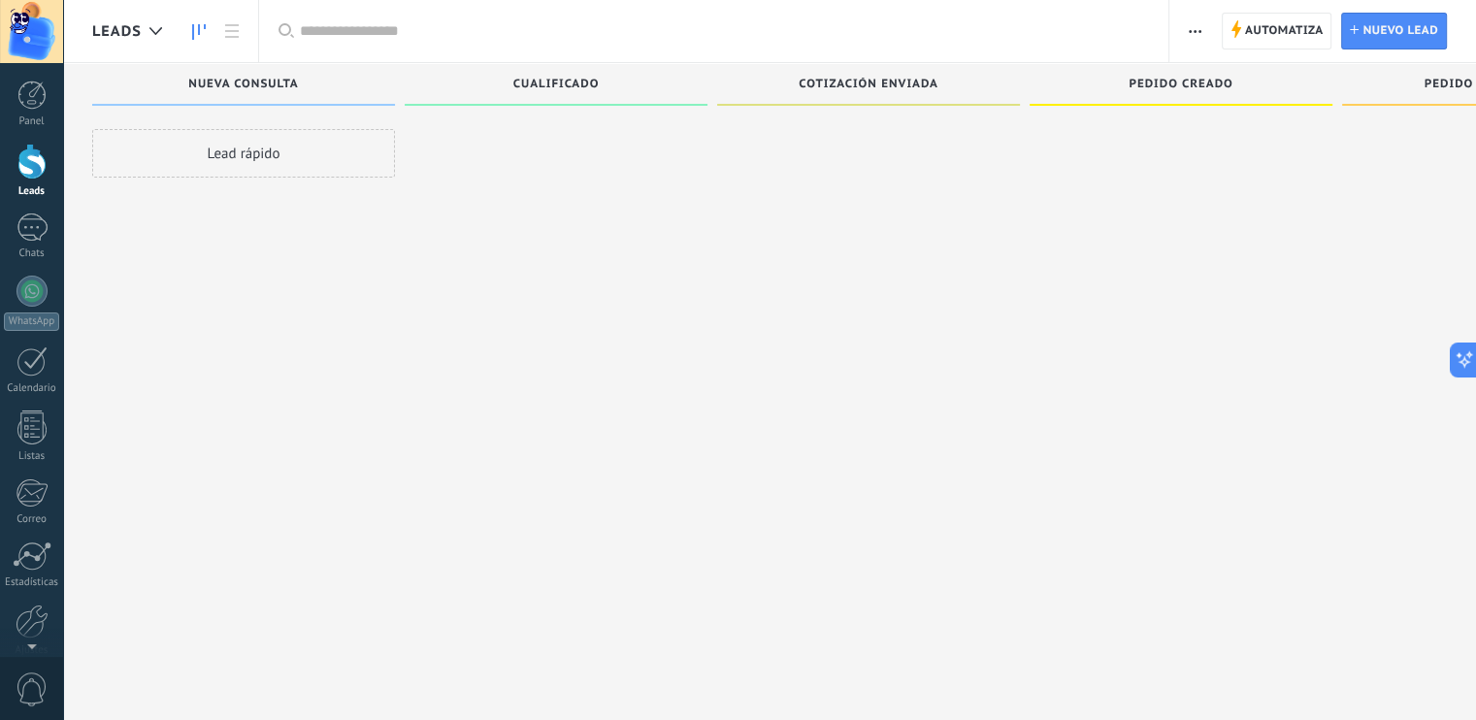
click at [44, 23] on div at bounding box center [31, 31] width 63 height 63
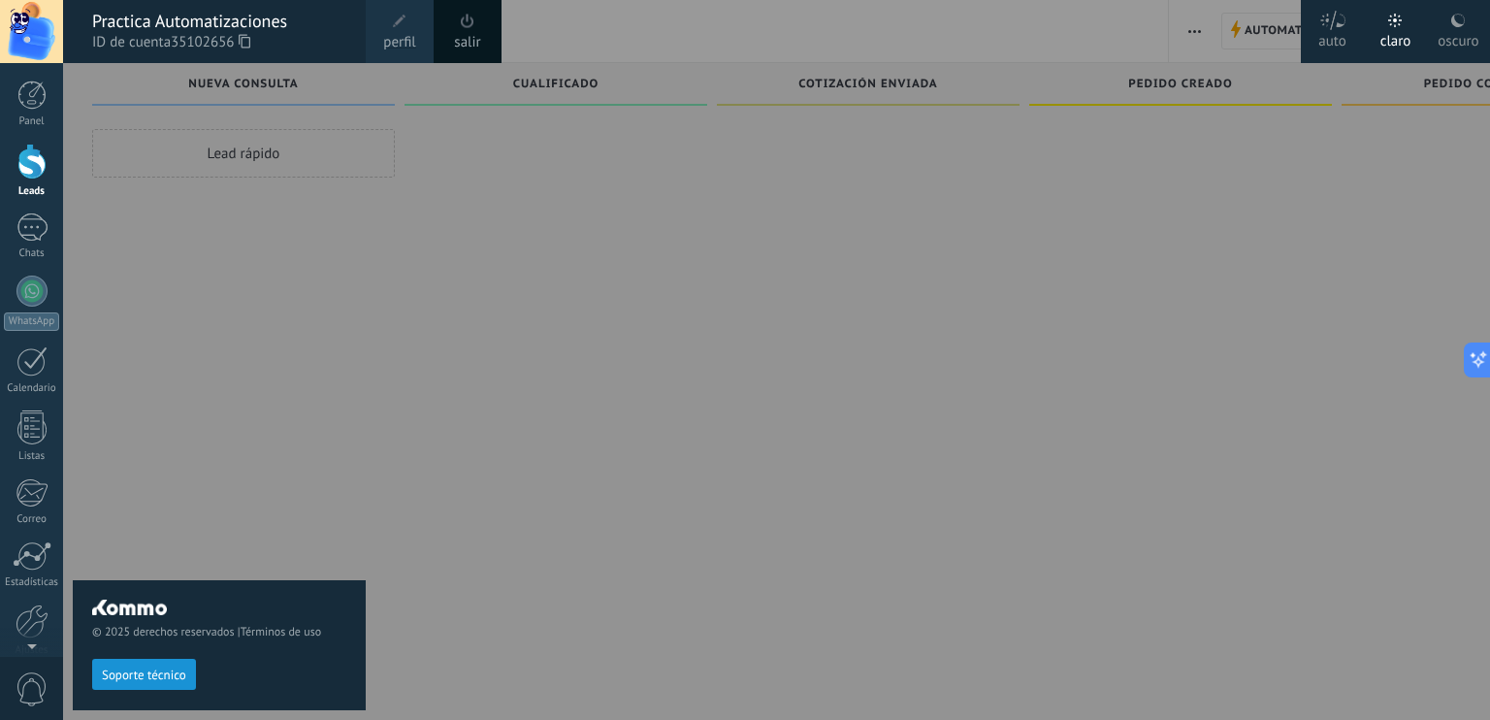
click at [388, 291] on div at bounding box center [808, 360] width 1490 height 720
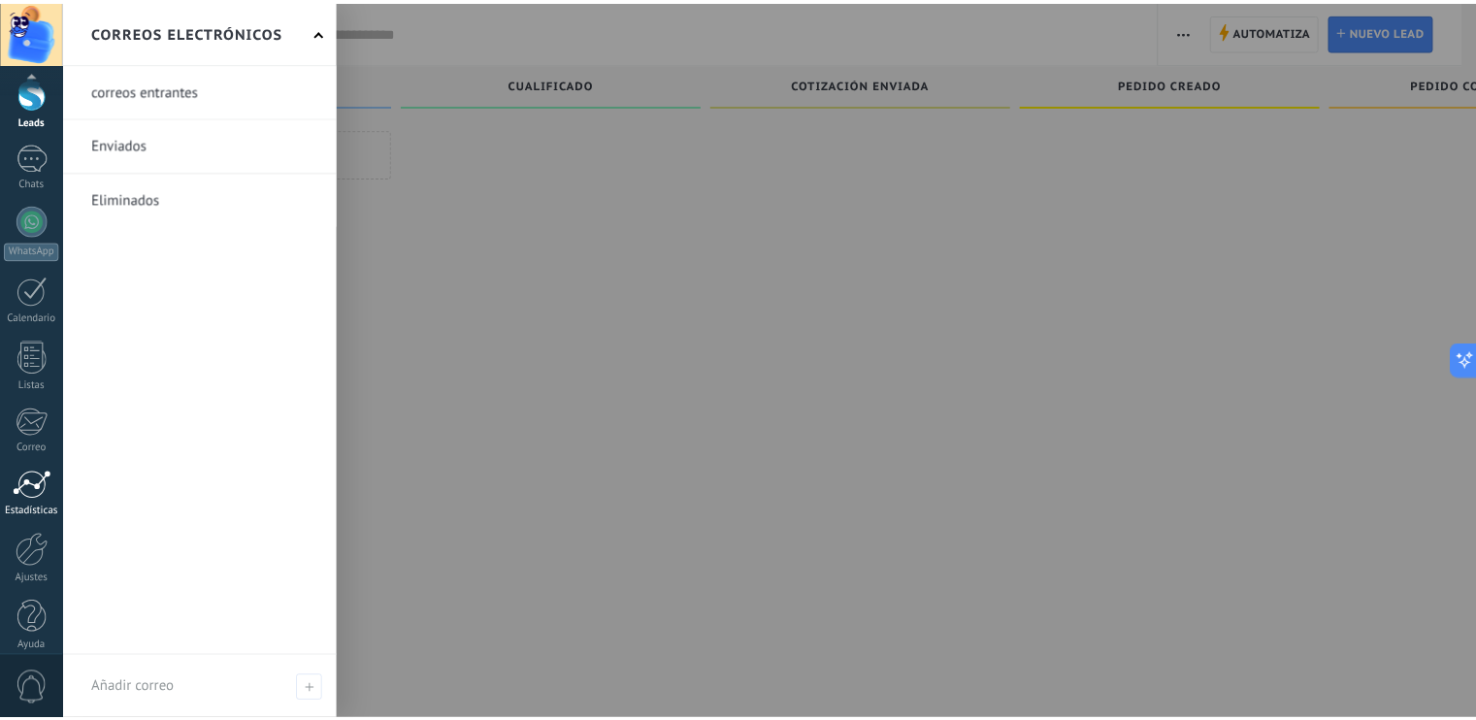
scroll to position [86, 0]
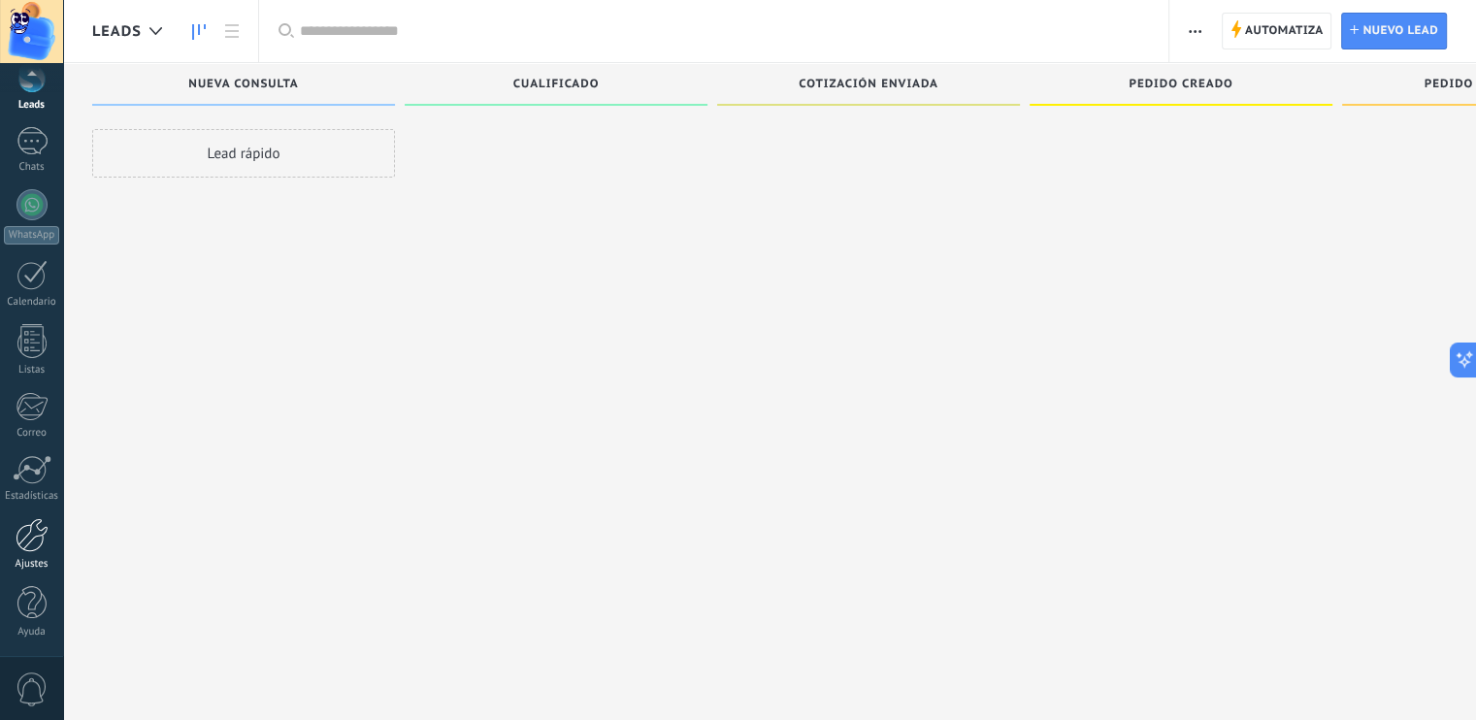
click at [33, 541] on div at bounding box center [32, 535] width 33 height 34
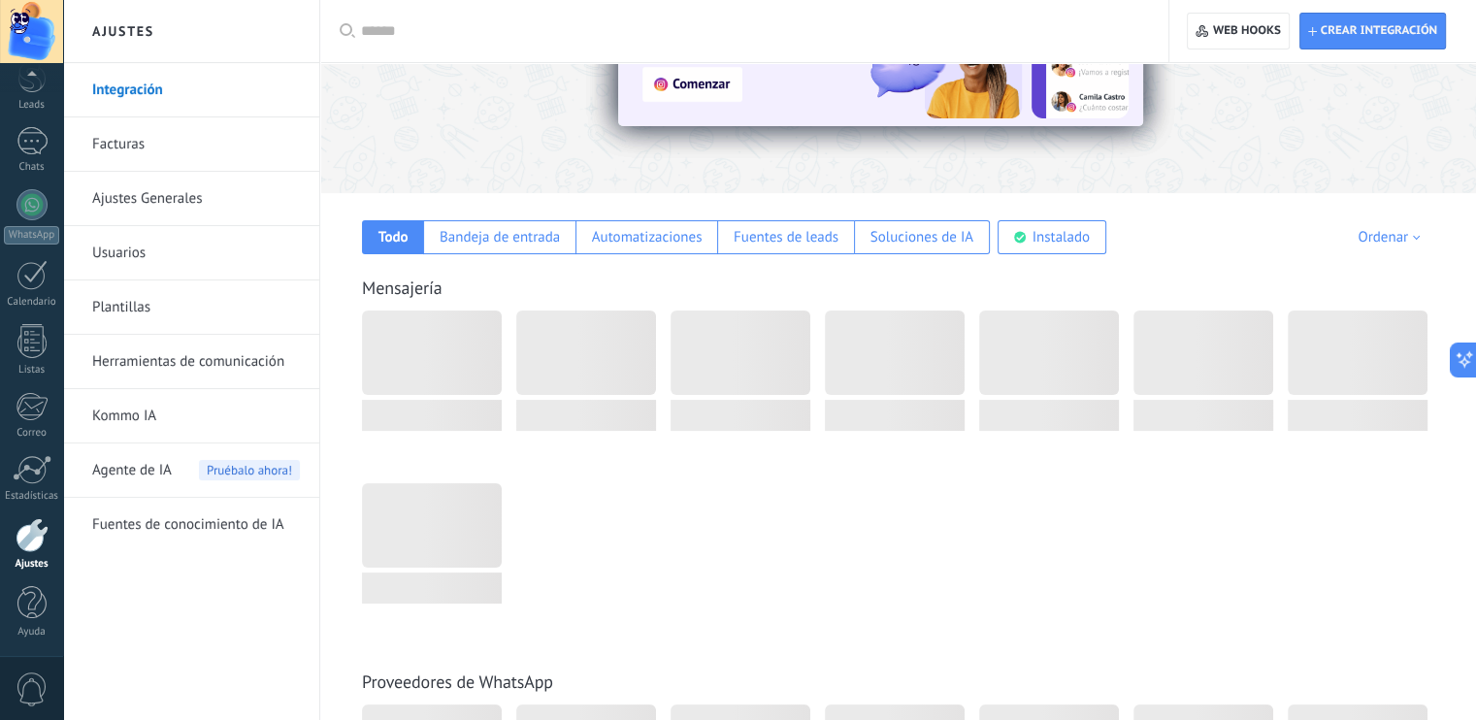
scroll to position [194, 0]
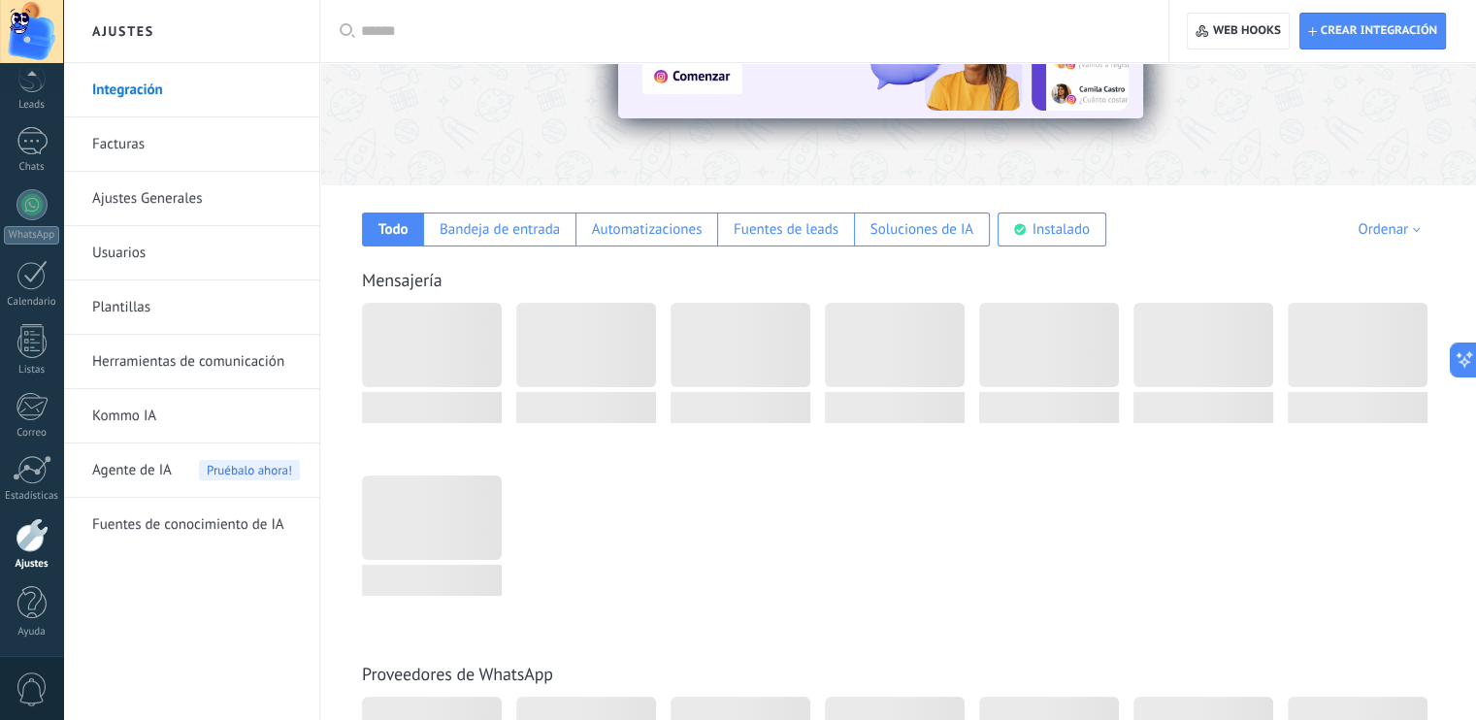
click at [163, 197] on link "Ajustes Generales" at bounding box center [196, 199] width 208 height 54
